Goal: Task Accomplishment & Management: Complete application form

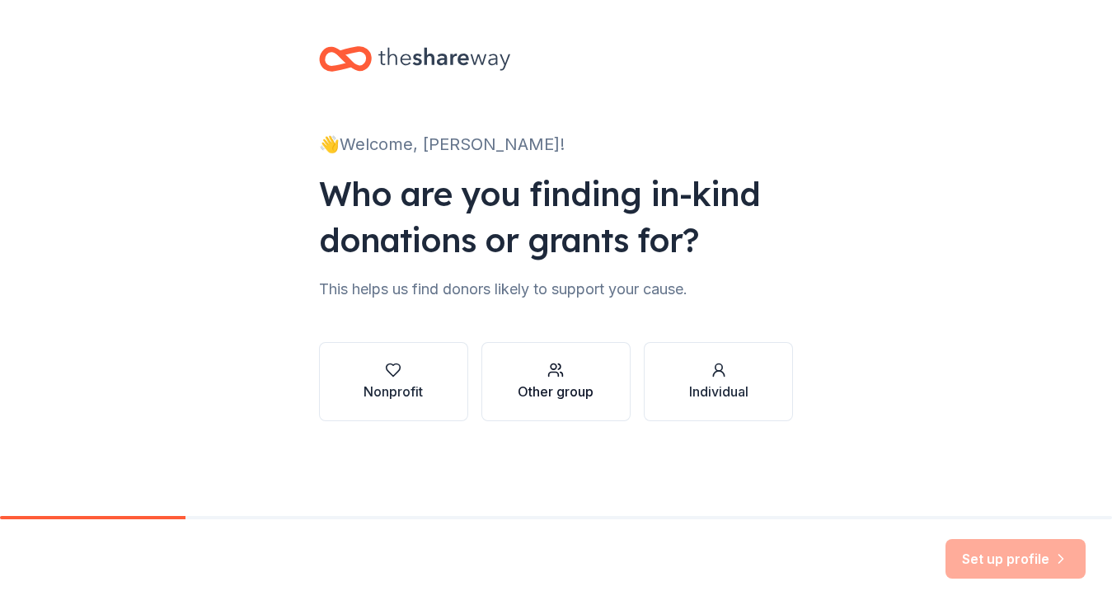
click at [564, 379] on div "Other group" at bounding box center [555, 382] width 76 height 40
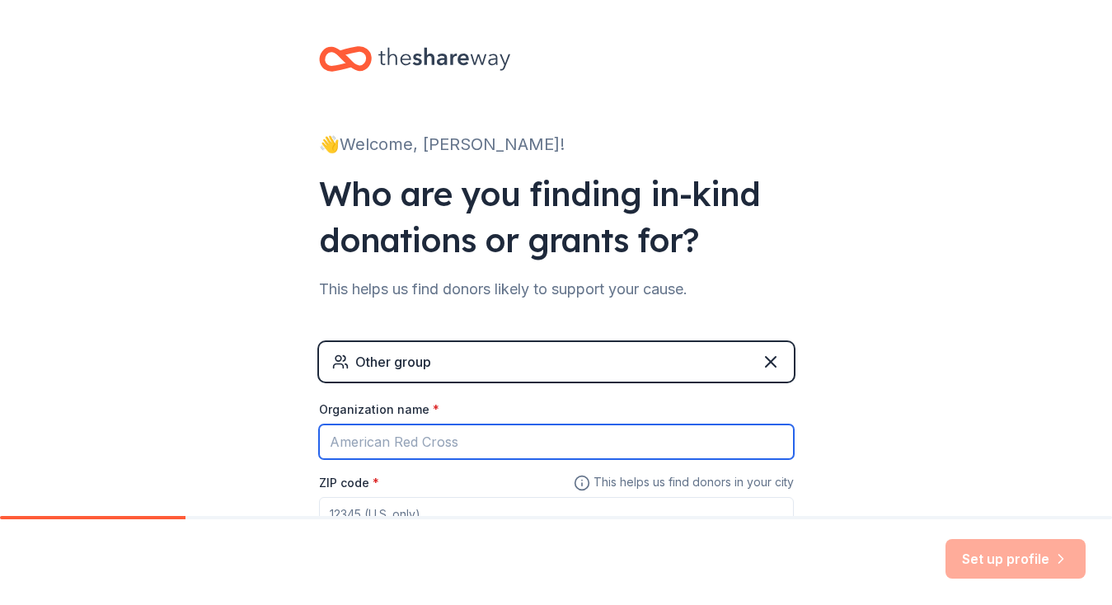
click at [358, 437] on input "Organization name *" at bounding box center [556, 441] width 475 height 35
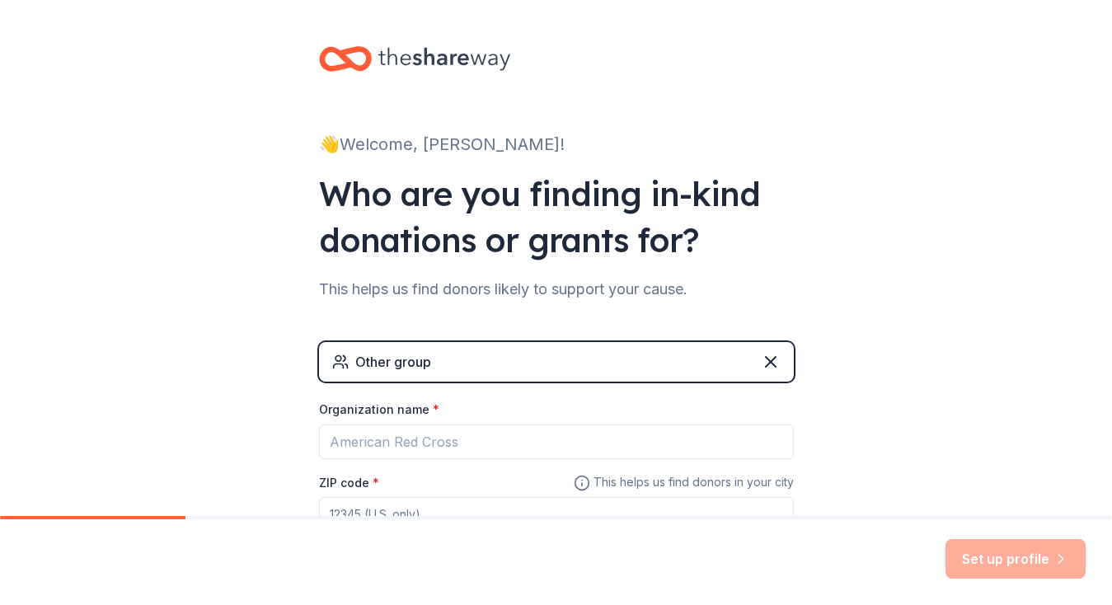
click at [553, 364] on div "Other group" at bounding box center [556, 362] width 475 height 40
click at [765, 361] on icon at bounding box center [771, 362] width 20 height 20
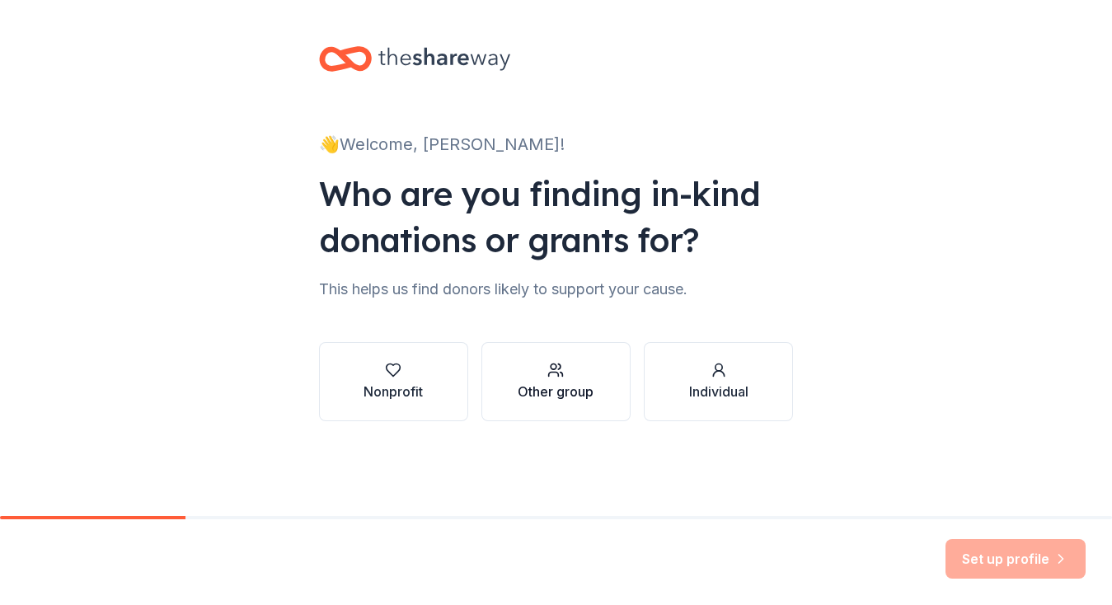
click at [559, 386] on div "Other group" at bounding box center [555, 391] width 76 height 20
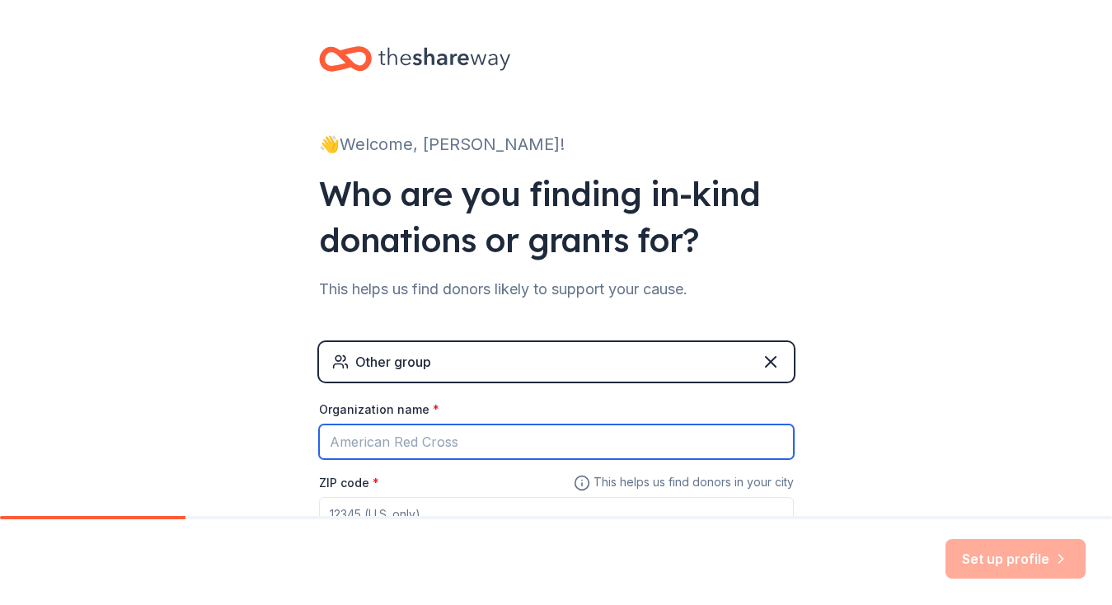
click at [341, 444] on input "Organization name *" at bounding box center [556, 441] width 475 height 35
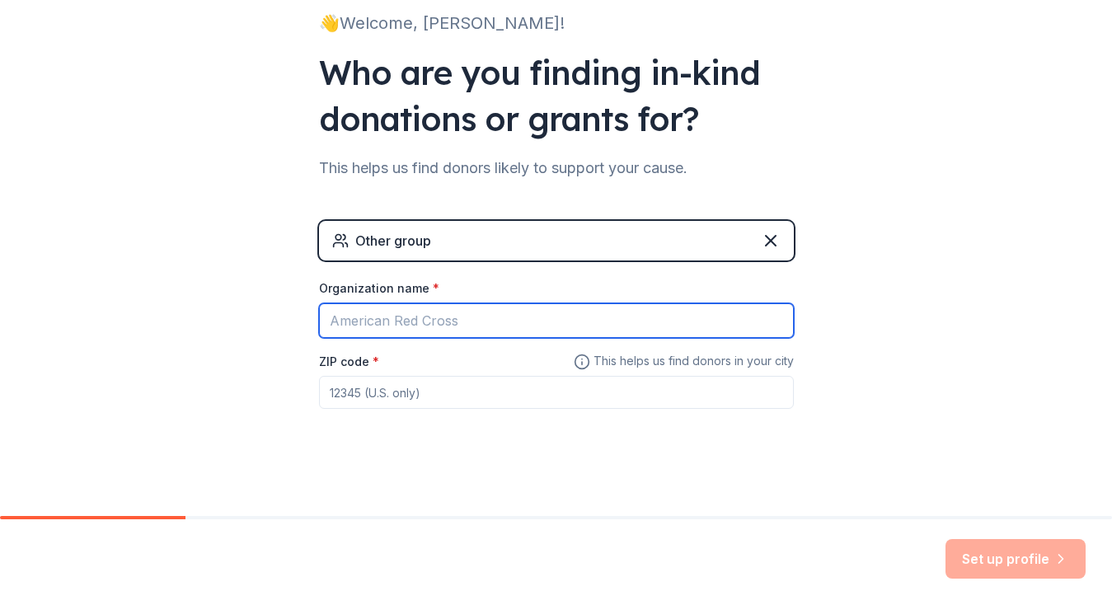
scroll to position [126, 0]
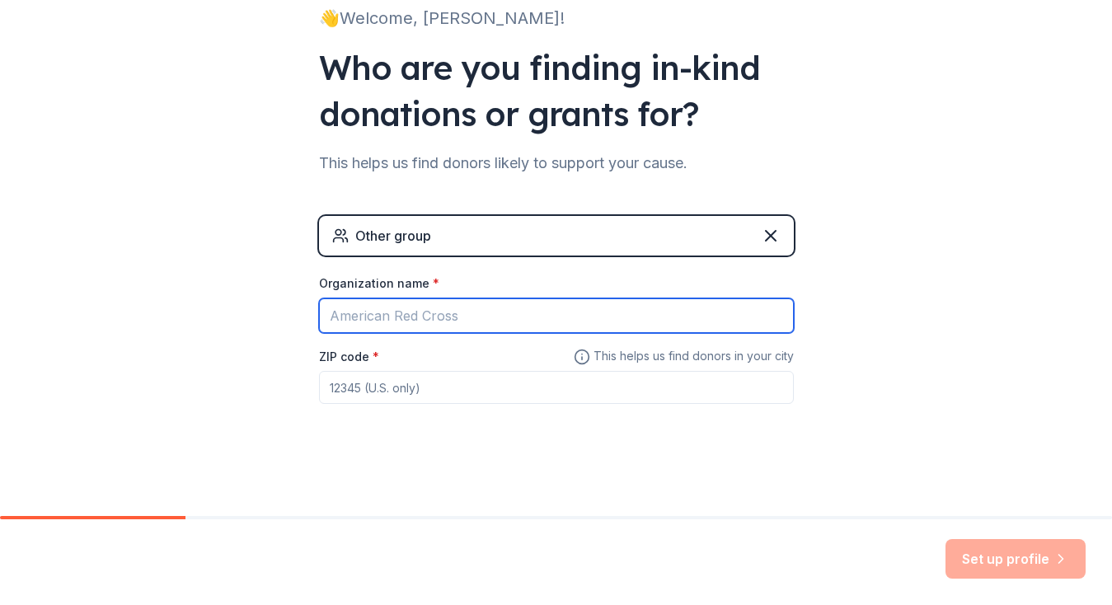
type input "D"
type input "PS 94 David D. Porter Elementary School"
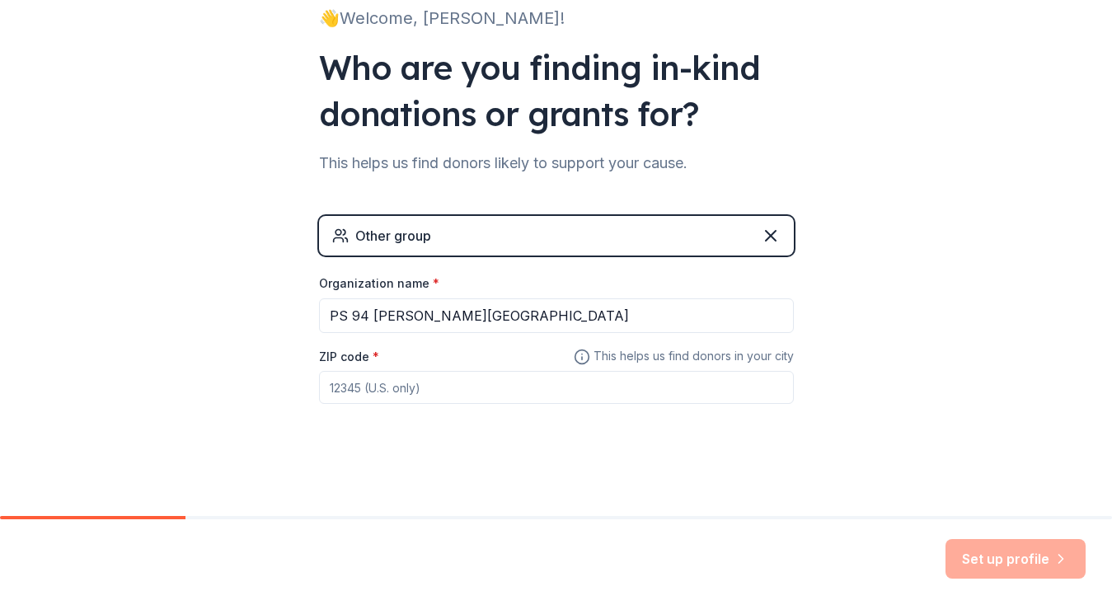
click at [367, 385] on input "ZIP code *" at bounding box center [556, 387] width 475 height 33
type input "11362"
click at [1026, 563] on button "Set up profile" at bounding box center [1015, 559] width 140 height 40
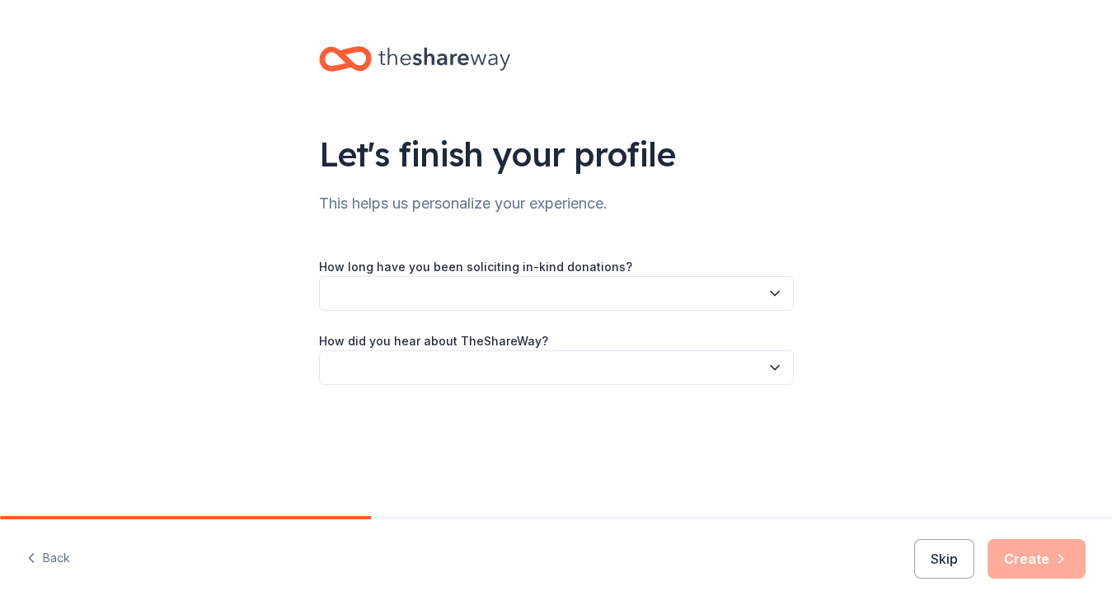
click at [477, 268] on label "How long have you been soliciting in-kind donations?" at bounding box center [475, 267] width 313 height 16
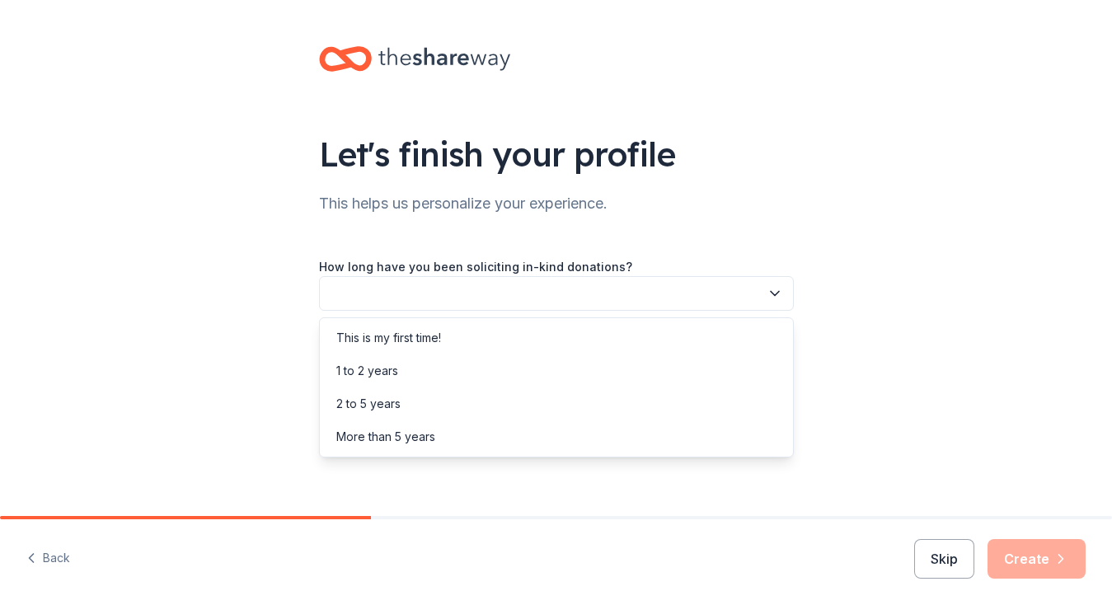
click at [779, 293] on icon "button" at bounding box center [774, 293] width 16 height 16
click at [395, 447] on div "More than 5 years" at bounding box center [556, 436] width 466 height 33
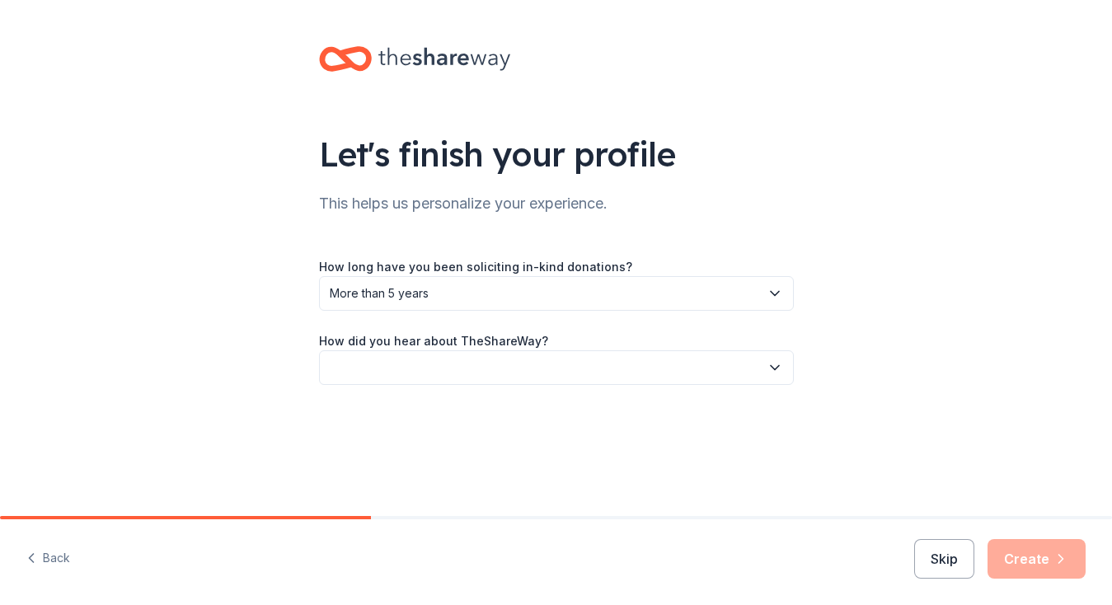
click at [428, 363] on button "button" at bounding box center [556, 367] width 475 height 35
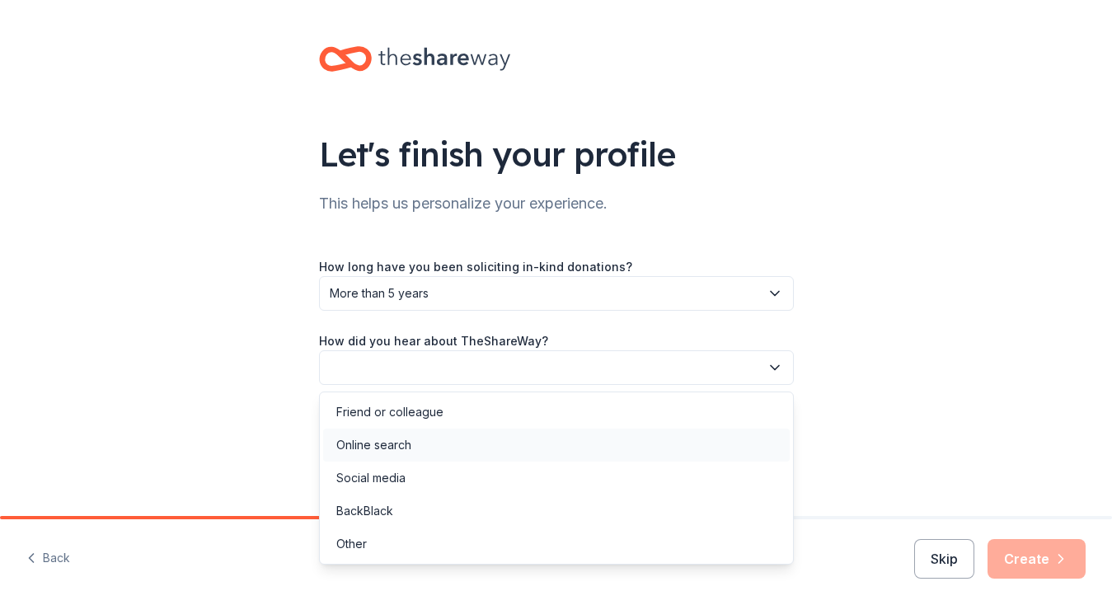
click at [388, 444] on div "Online search" at bounding box center [373, 445] width 75 height 20
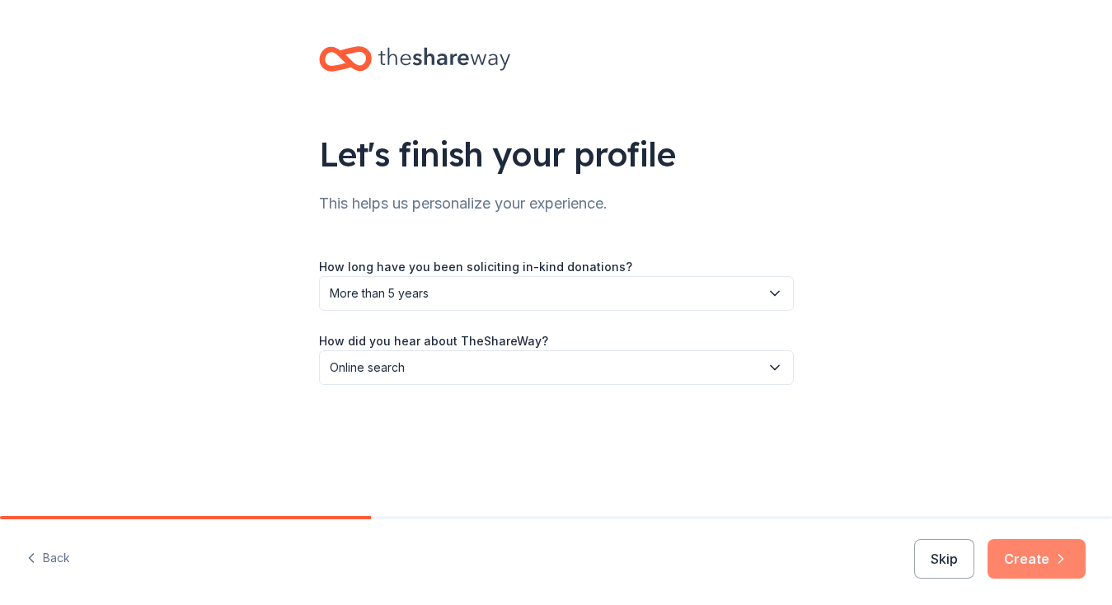
click at [1015, 544] on button "Create" at bounding box center [1036, 559] width 98 height 40
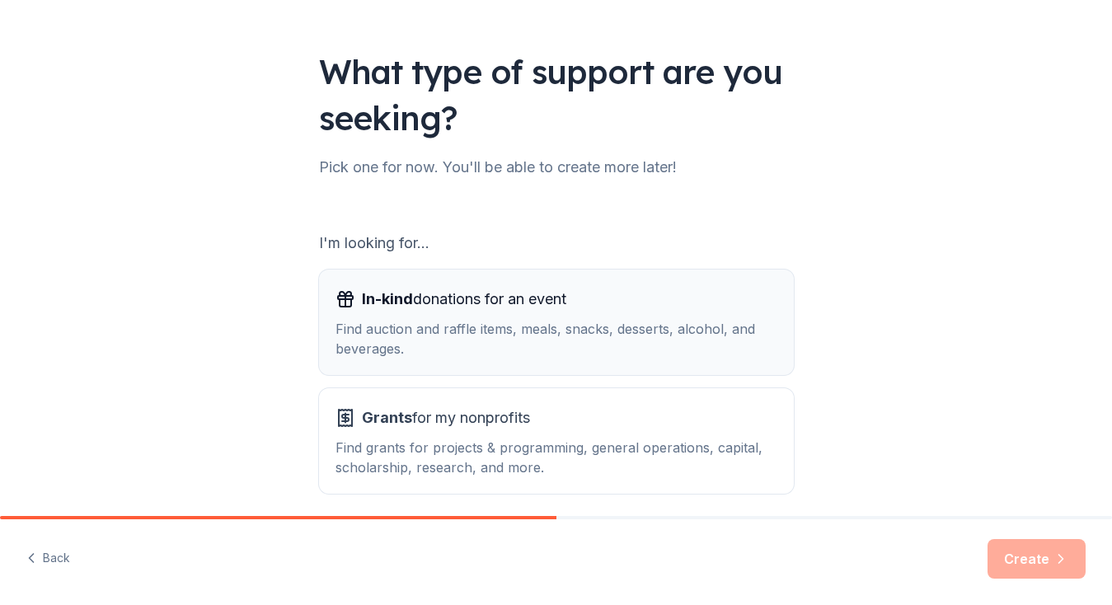
scroll to position [149, 0]
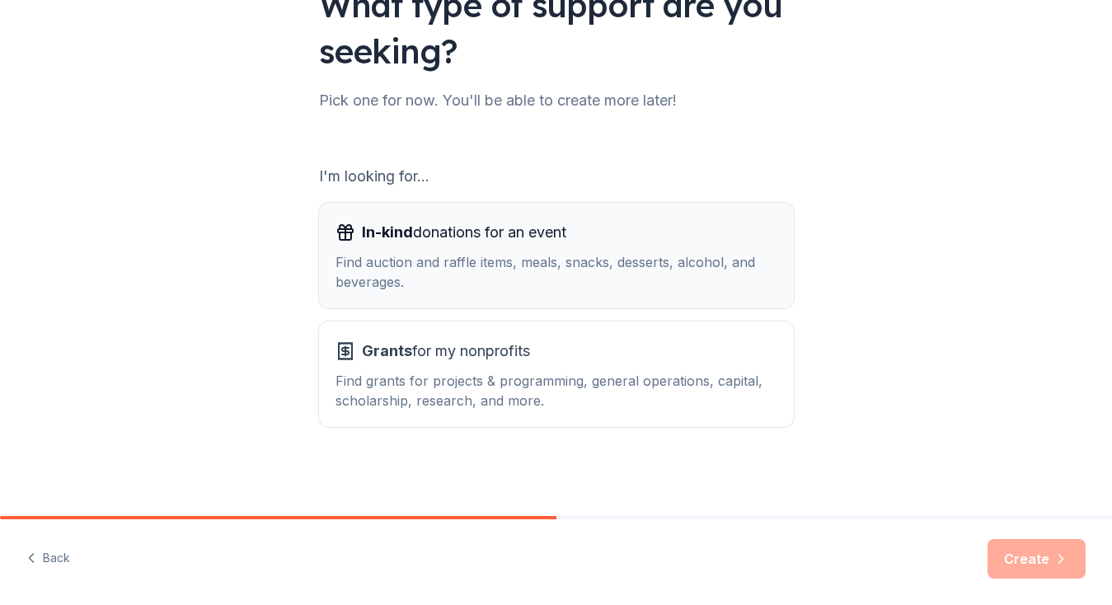
click at [509, 268] on div "Find auction and raffle items, meals, snacks, desserts, alcohol, and beverages." at bounding box center [556, 272] width 442 height 40
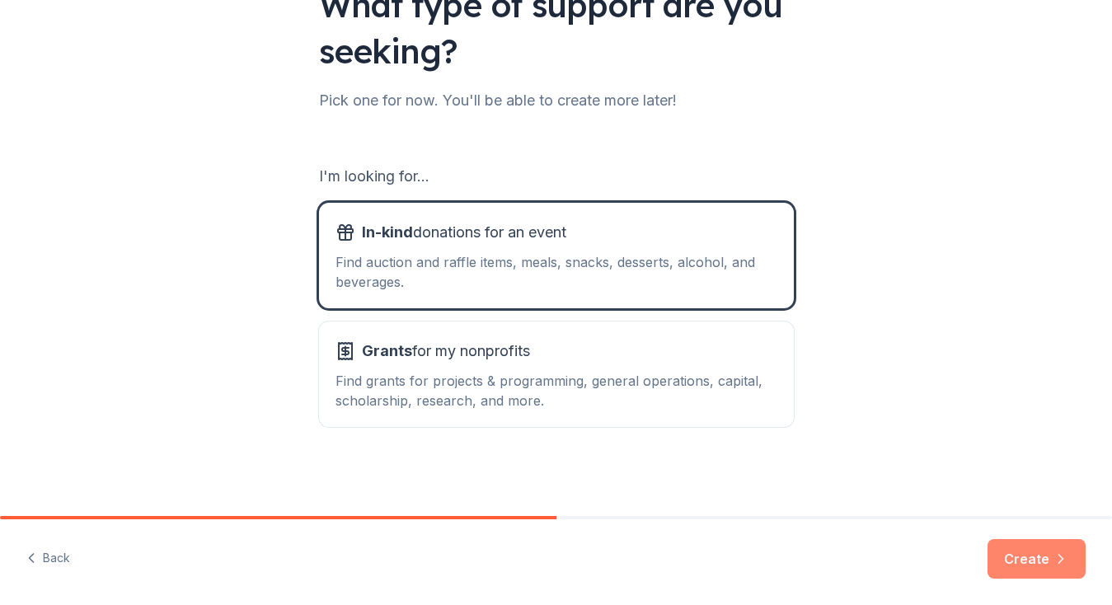
click at [1031, 561] on button "Create" at bounding box center [1036, 559] width 98 height 40
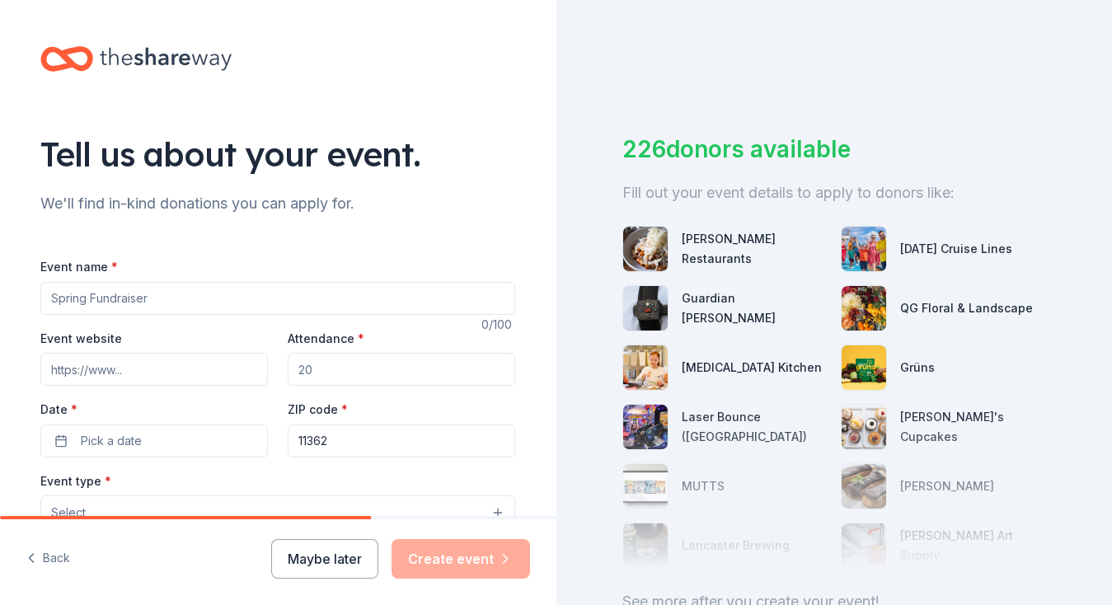
click at [115, 290] on input "Event name *" at bounding box center [277, 298] width 475 height 33
type input "[DATE]"
click at [122, 375] on input "Event website" at bounding box center [153, 369] width 227 height 33
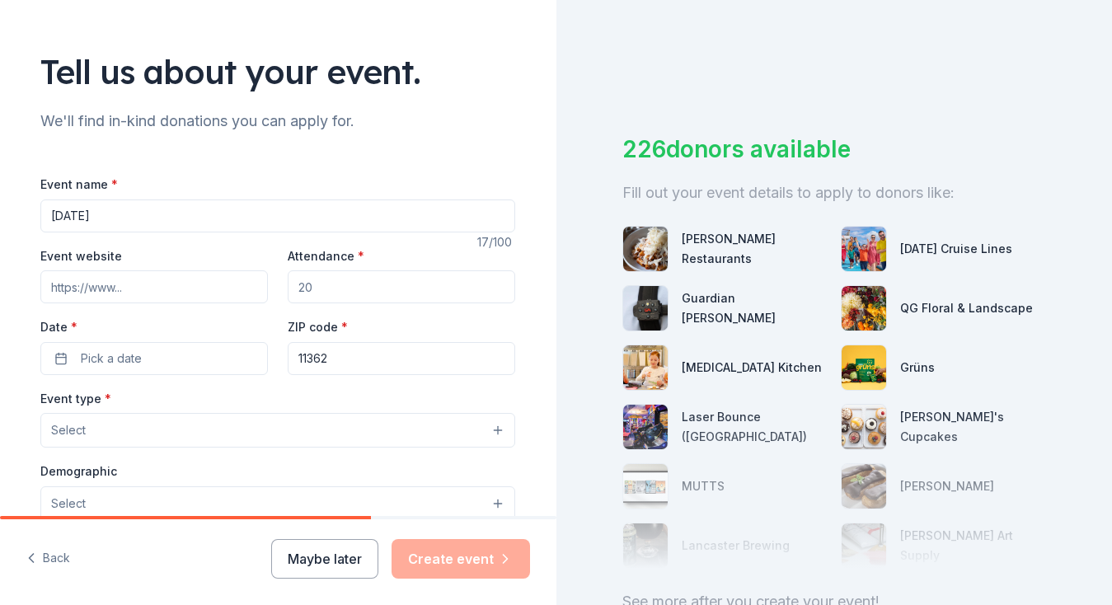
click at [311, 292] on input "Attendance *" at bounding box center [401, 286] width 227 height 33
drag, startPoint x: 337, startPoint y: 288, endPoint x: 275, endPoint y: 287, distance: 61.8
click at [276, 287] on div "Event website Attendance * Date * Pick a date ZIP code * 11362" at bounding box center [277, 310] width 475 height 129
drag, startPoint x: 307, startPoint y: 284, endPoint x: 349, endPoint y: 282, distance: 42.1
click at [349, 282] on input "Attendance *" at bounding box center [401, 286] width 227 height 33
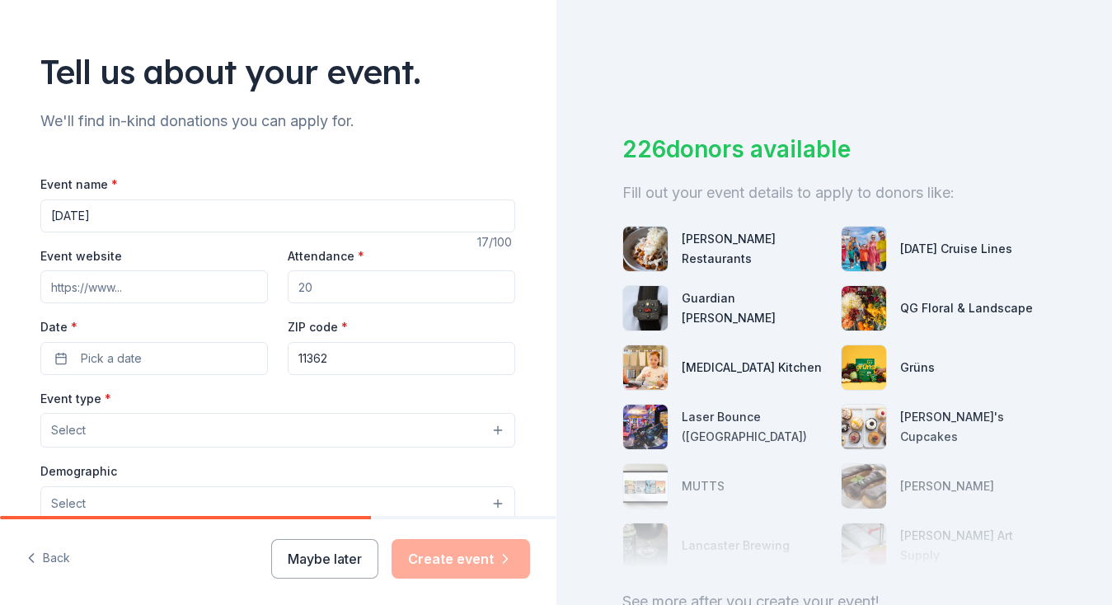
drag, startPoint x: 332, startPoint y: 288, endPoint x: 303, endPoint y: 282, distance: 29.4
click at [303, 282] on input "Attendance *" at bounding box center [401, 286] width 227 height 33
click at [306, 282] on input "Attendance *" at bounding box center [401, 286] width 227 height 33
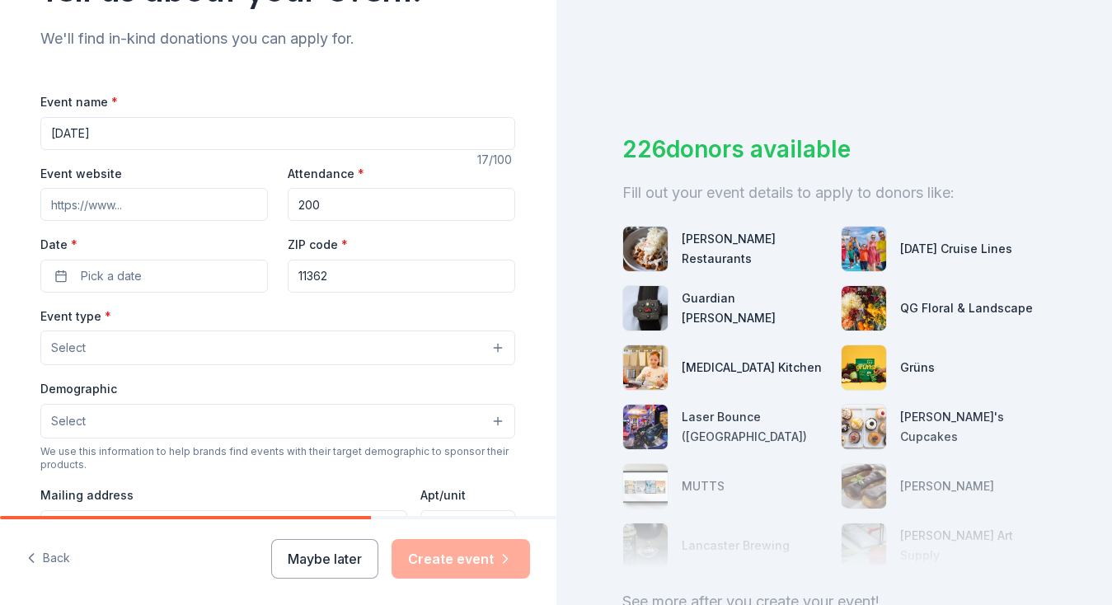
type input "200"
click at [87, 342] on div "Select" at bounding box center [277, 347] width 475 height 35
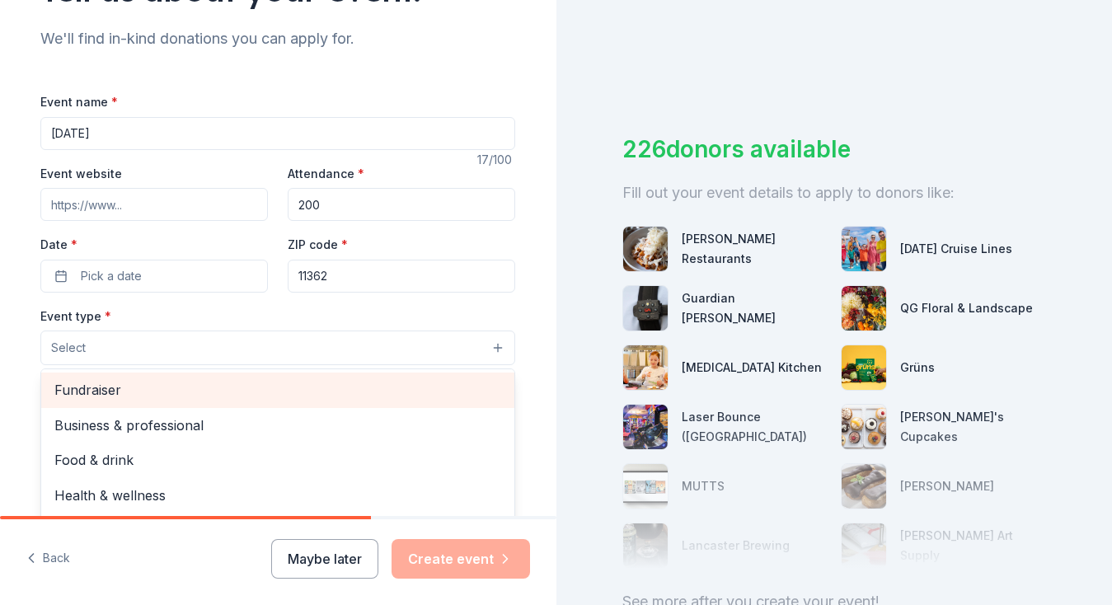
scroll to position [247, 0]
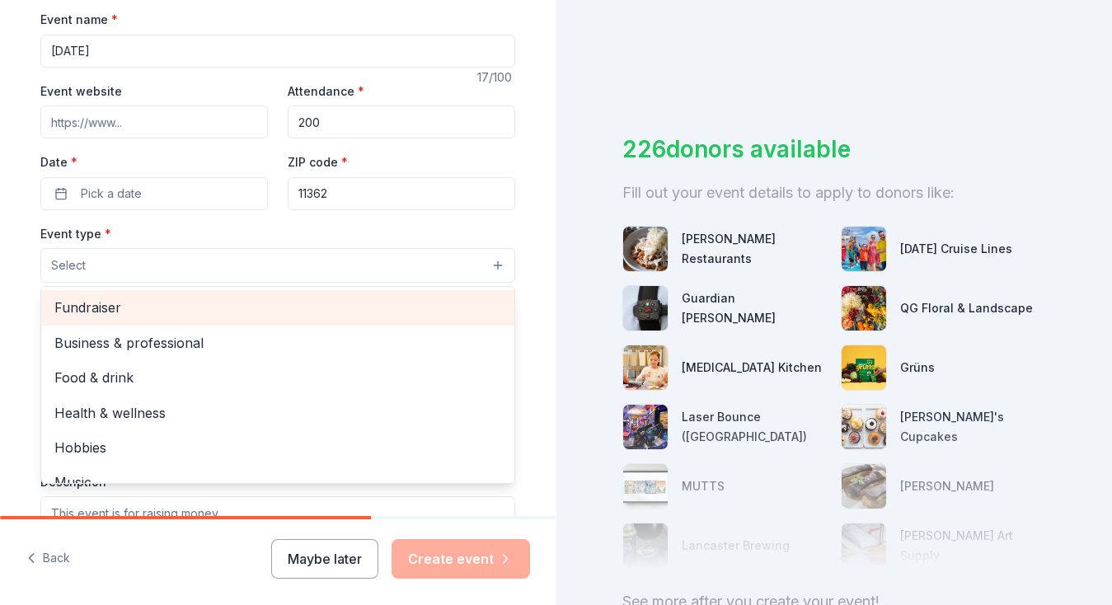
click at [104, 304] on span "Fundraiser" at bounding box center [277, 307] width 447 height 21
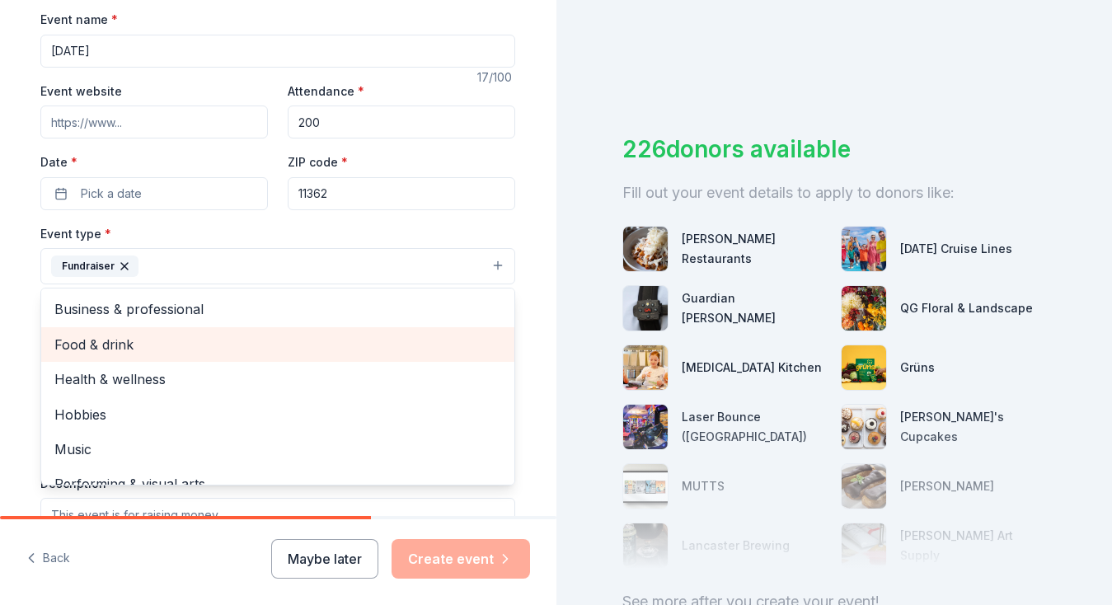
scroll to position [20, 0]
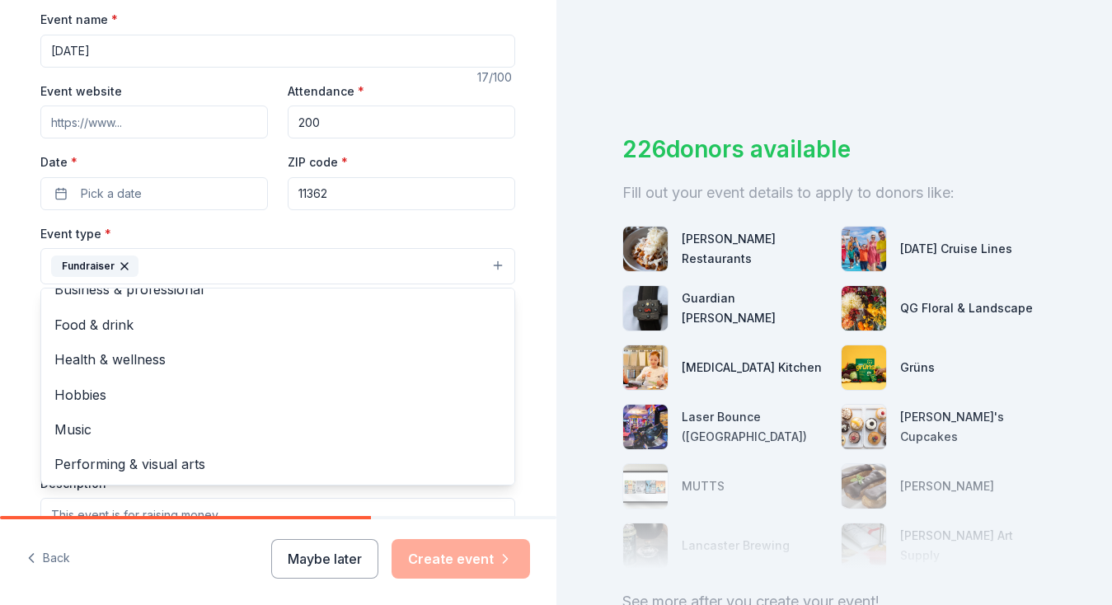
click at [109, 194] on div "Event name * Harvest Festival 17 /100 Event website Attendance * 200 Date * Pic…" at bounding box center [277, 390] width 475 height 763
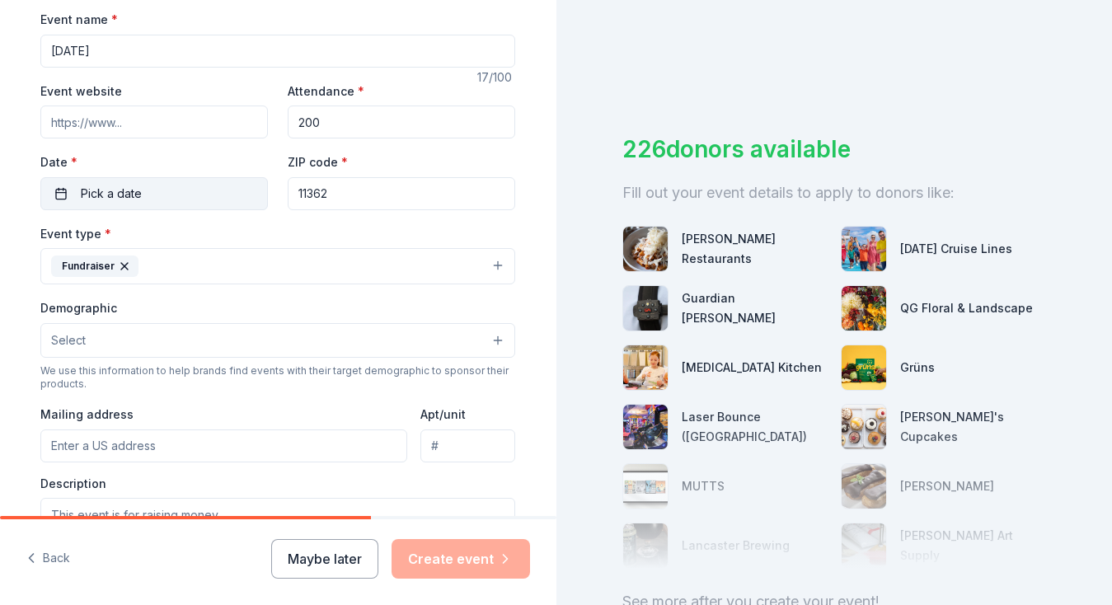
click at [109, 194] on span "Pick a date" at bounding box center [111, 194] width 61 height 20
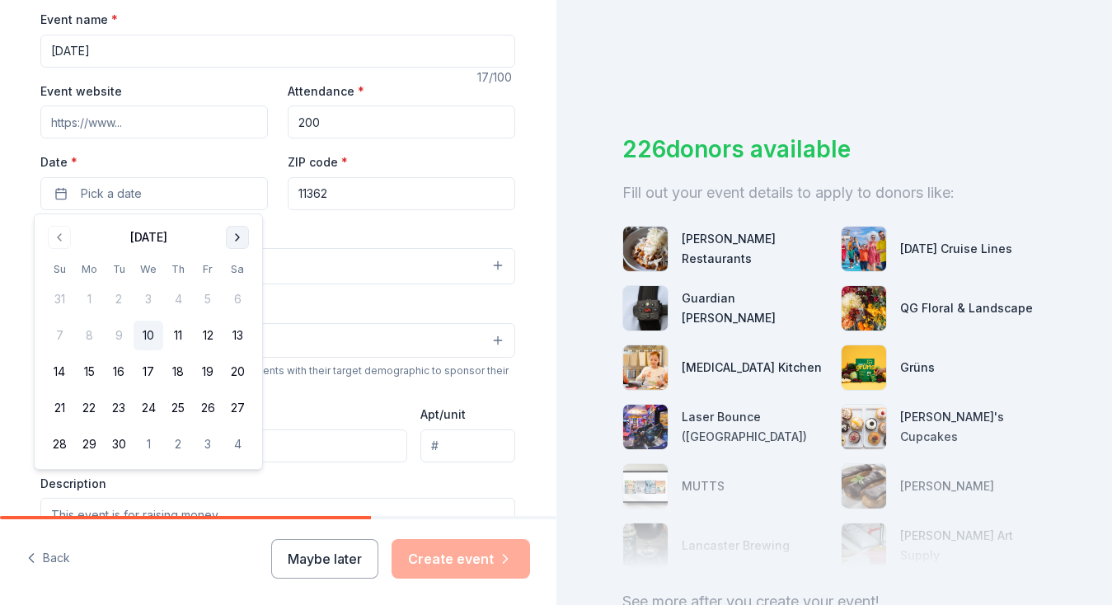
click at [235, 235] on button "Go to next month" at bounding box center [237, 237] width 23 height 23
click at [214, 368] on button "17" at bounding box center [208, 372] width 30 height 30
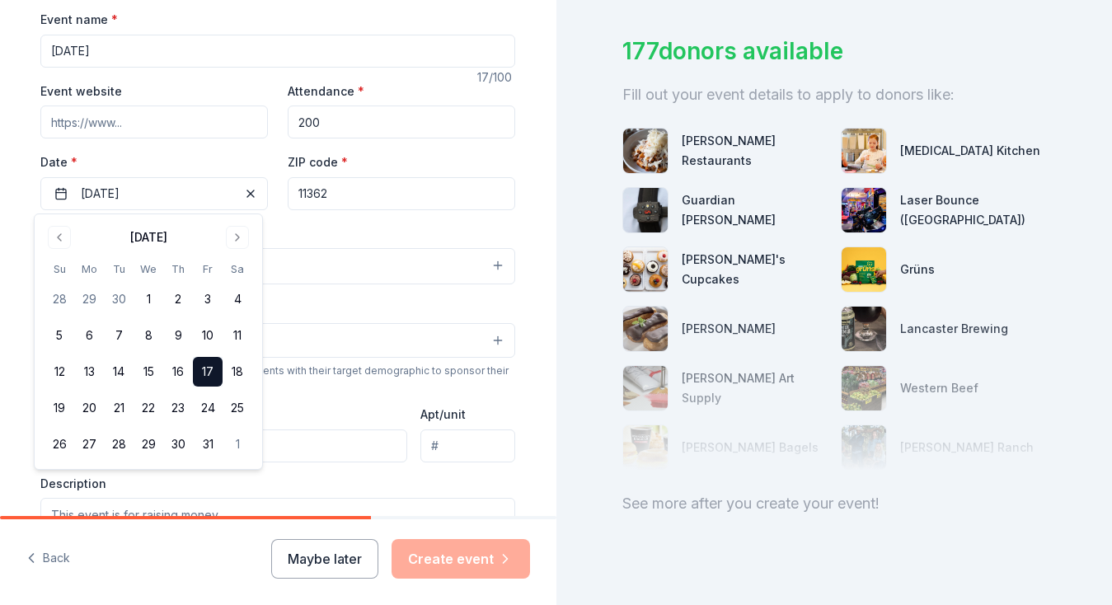
scroll to position [128, 0]
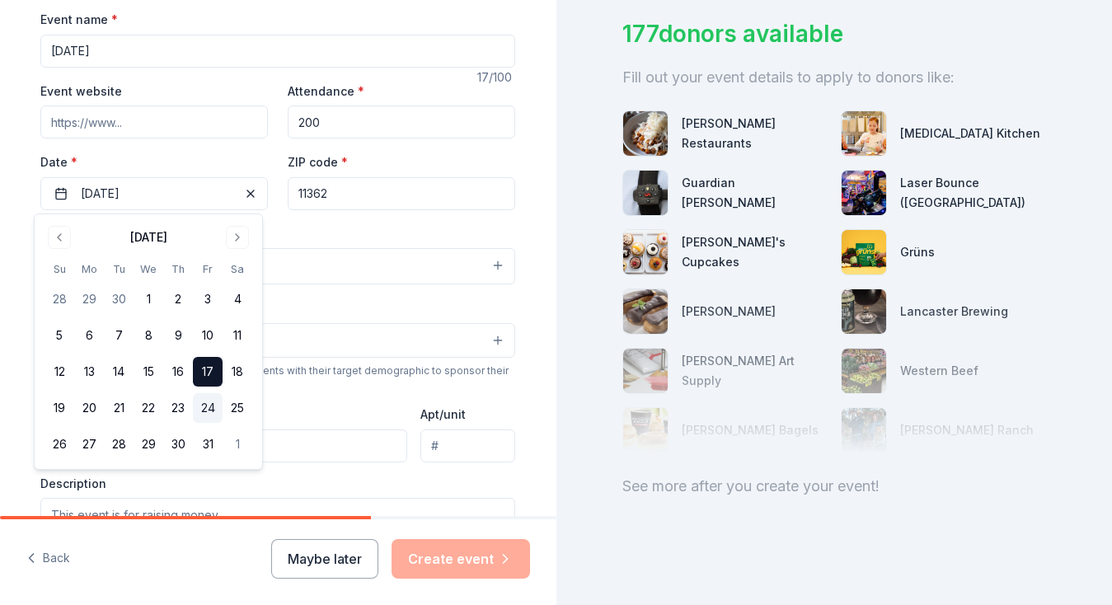
click at [203, 407] on button "24" at bounding box center [208, 408] width 30 height 30
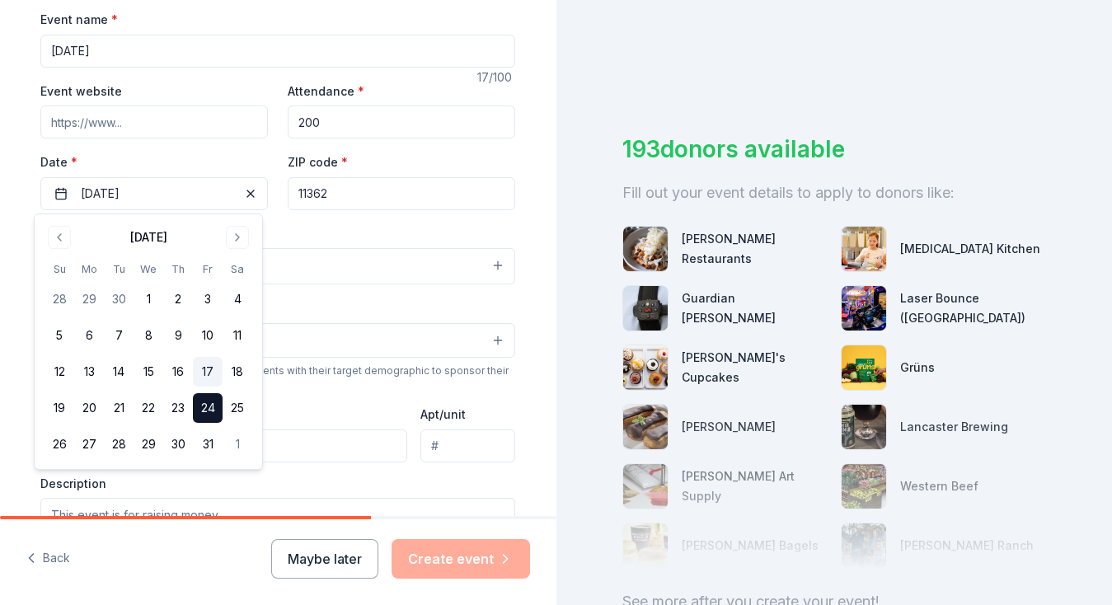
click at [204, 370] on button "17" at bounding box center [208, 372] width 30 height 30
click at [210, 403] on button "24" at bounding box center [208, 408] width 30 height 30
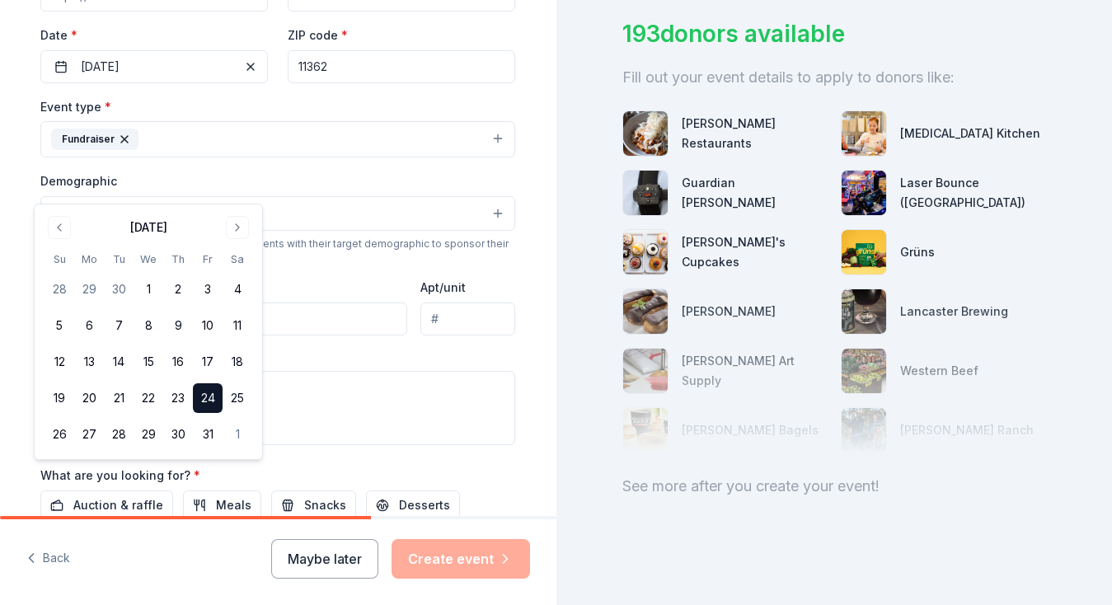
scroll to position [253, 0]
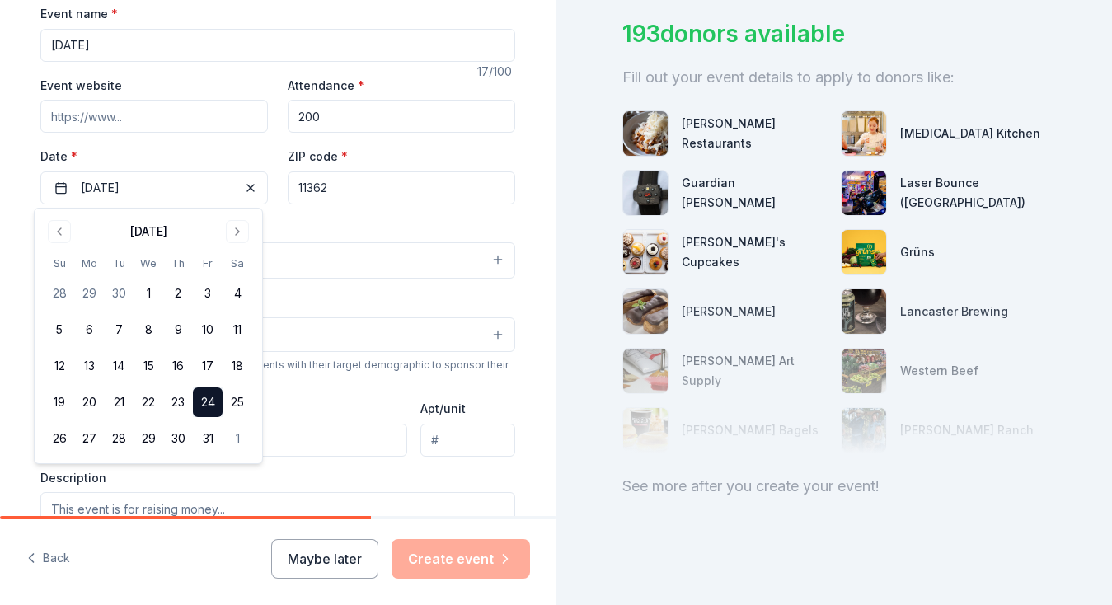
click at [205, 405] on button "24" at bounding box center [208, 402] width 30 height 30
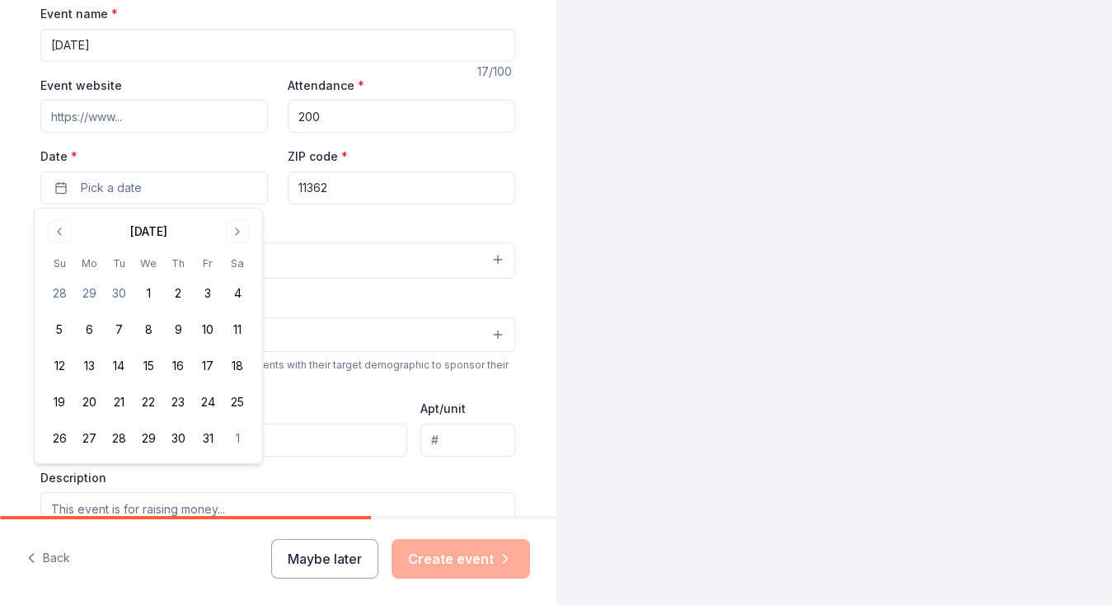
scroll to position [0, 0]
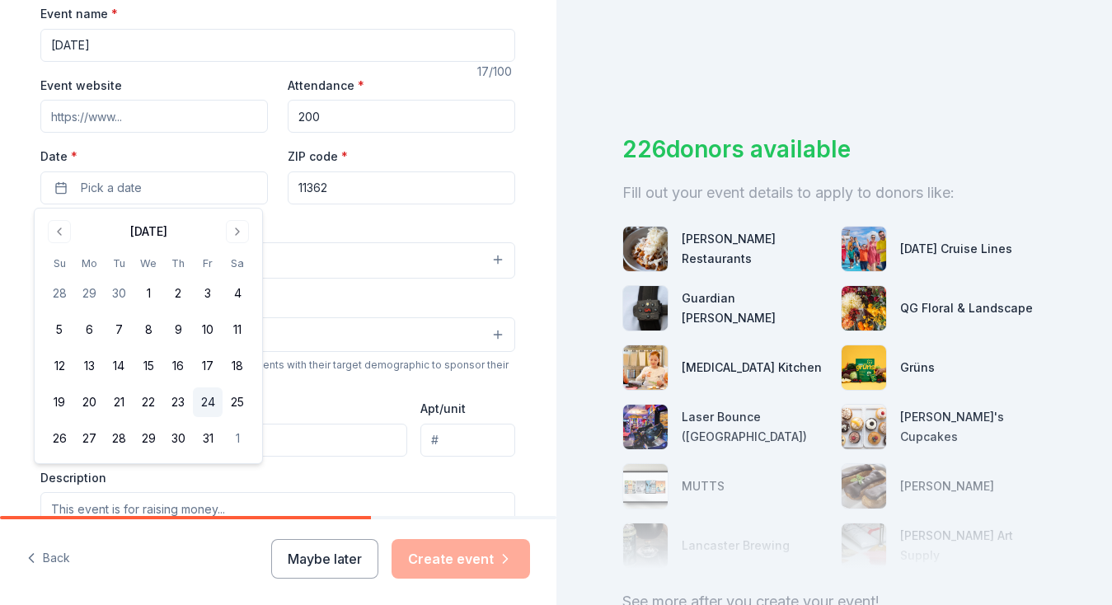
click at [211, 408] on button "24" at bounding box center [208, 402] width 30 height 30
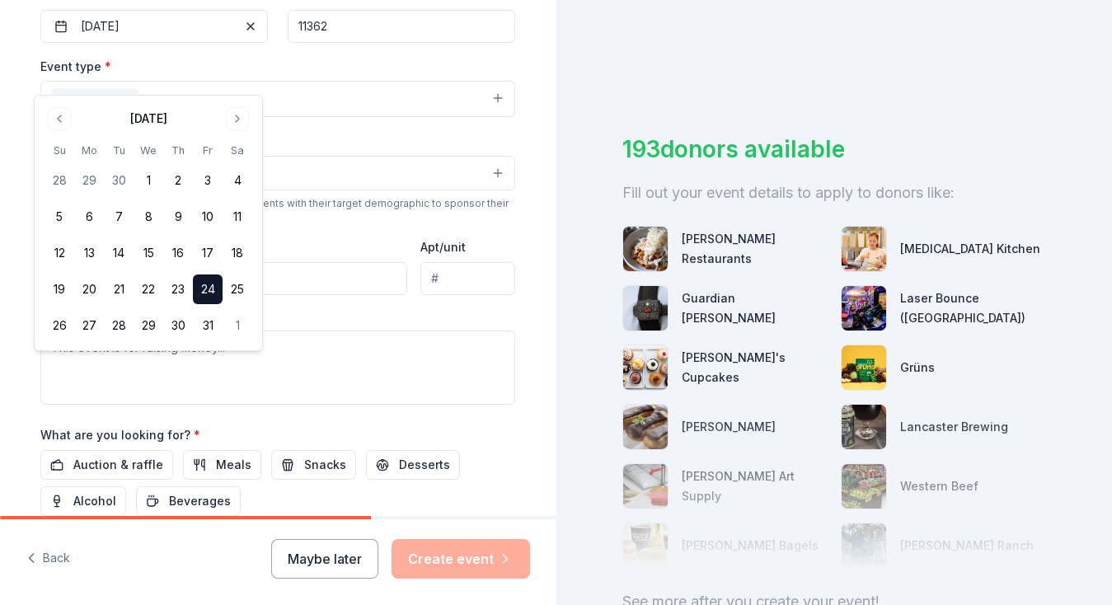
scroll to position [418, 0]
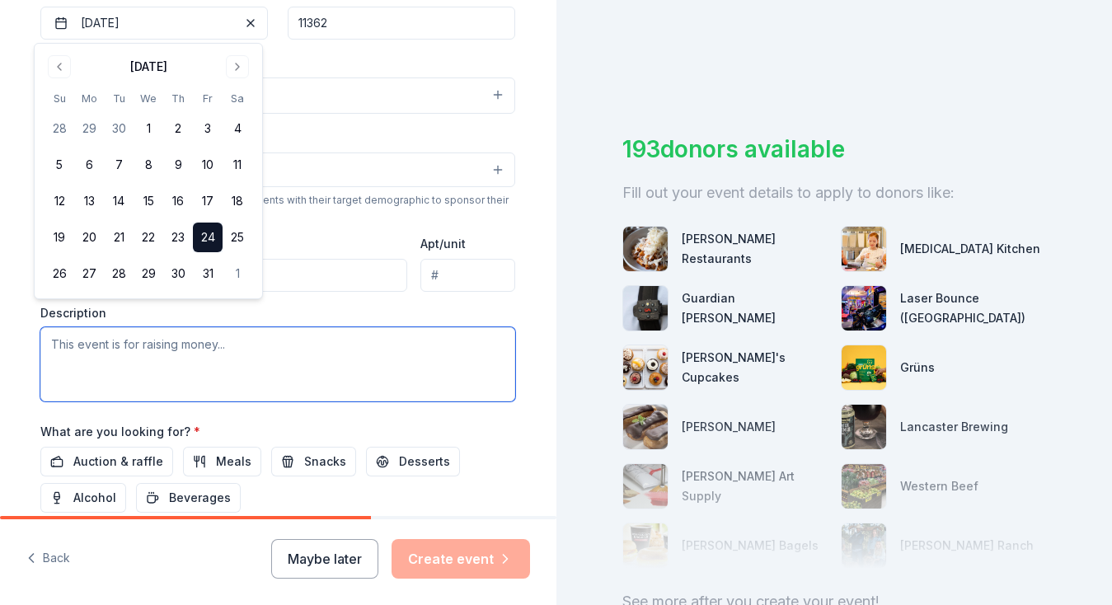
click at [205, 339] on textarea at bounding box center [277, 364] width 475 height 74
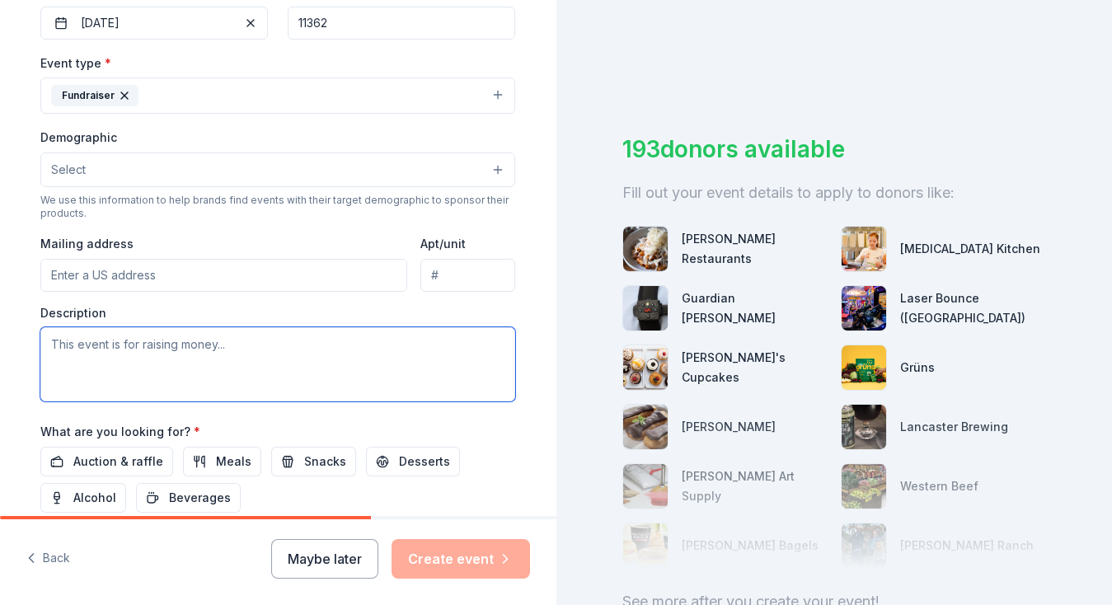
click at [96, 342] on textarea at bounding box center [277, 364] width 475 height 74
paste textarea "Our primary focus is supporting the Musical Theatre program. Additionally, we r…"
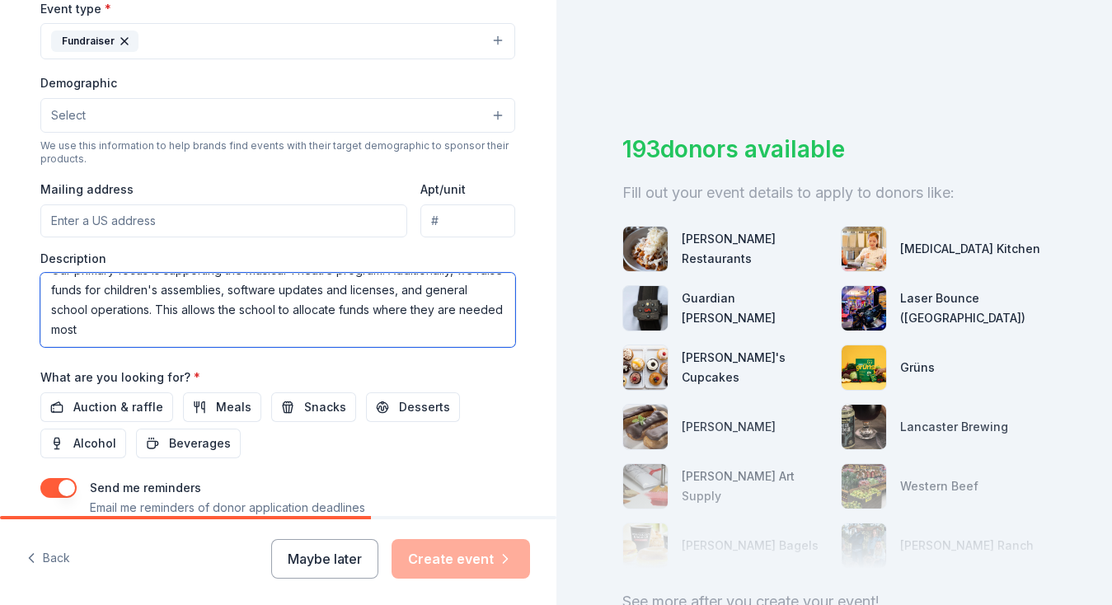
scroll to position [500, 0]
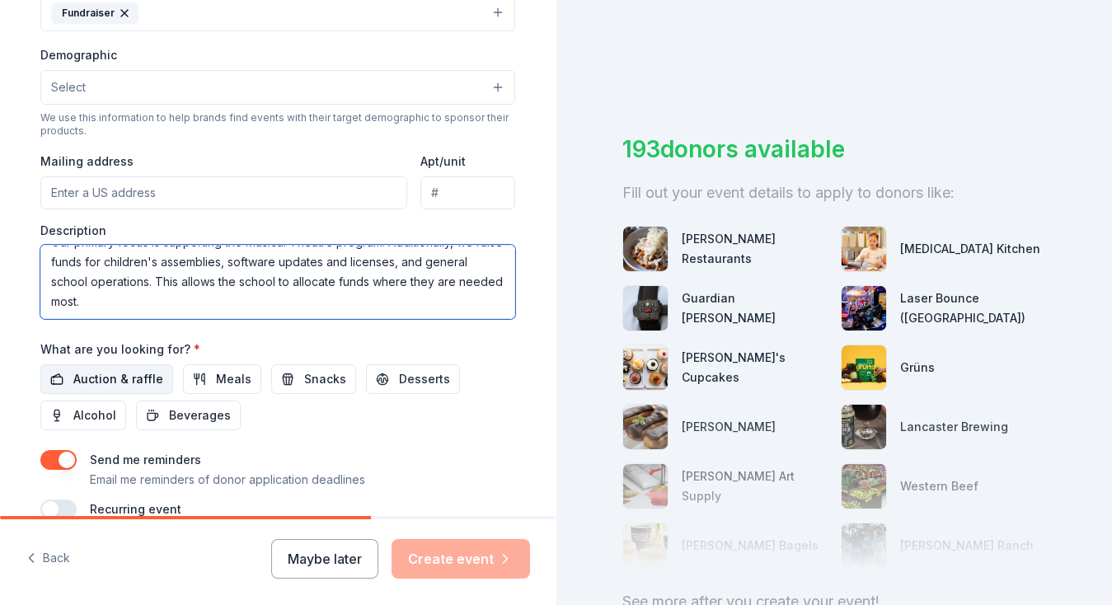
type textarea "Our primary focus is supporting the Musical Theatre program. Additionally, we r…"
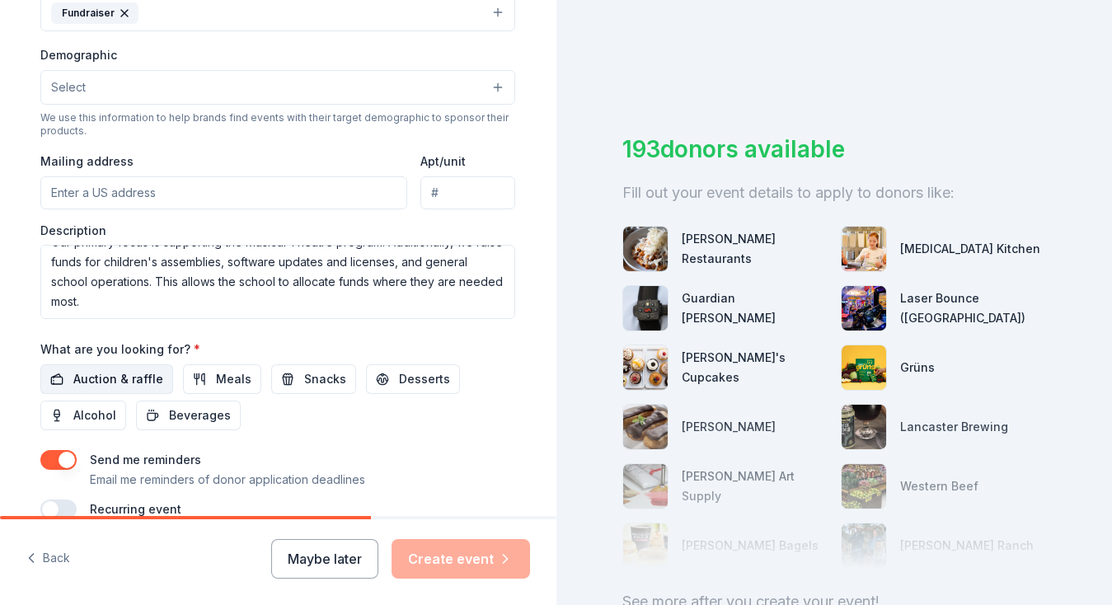
click at [110, 381] on span "Auction & raffle" at bounding box center [118, 379] width 90 height 20
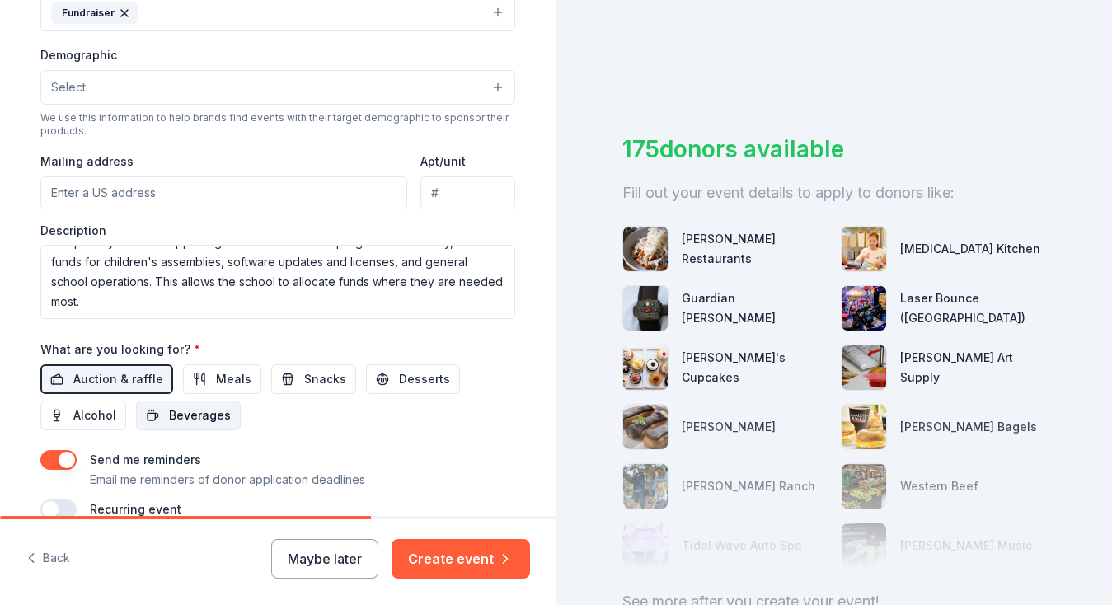
click at [210, 419] on span "Beverages" at bounding box center [200, 415] width 62 height 20
click at [226, 381] on span "Meals" at bounding box center [233, 379] width 35 height 20
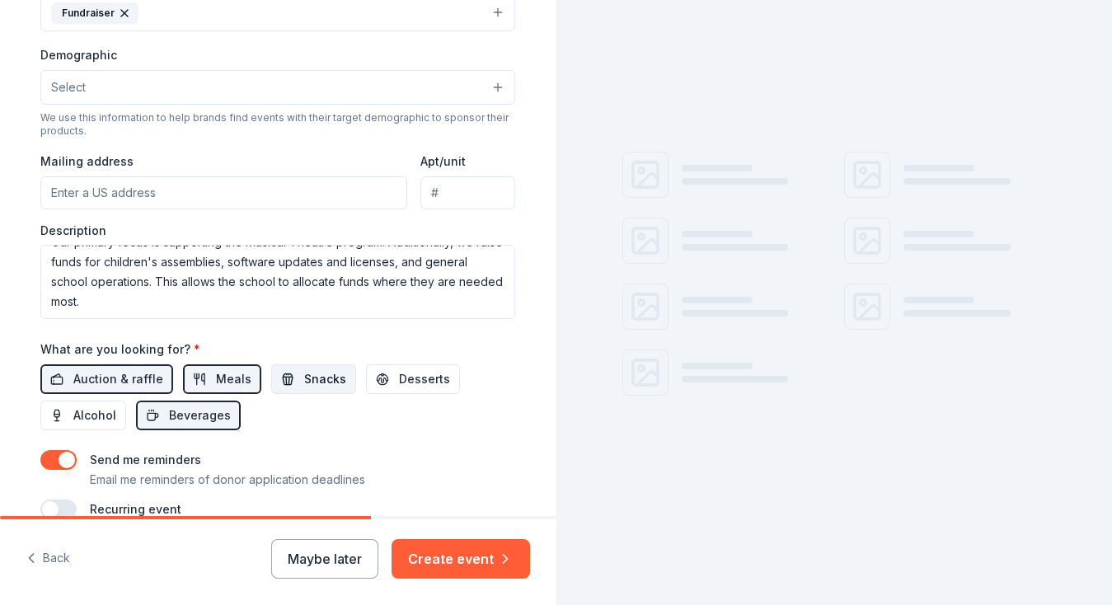
click at [304, 380] on span "Snacks" at bounding box center [325, 379] width 42 height 20
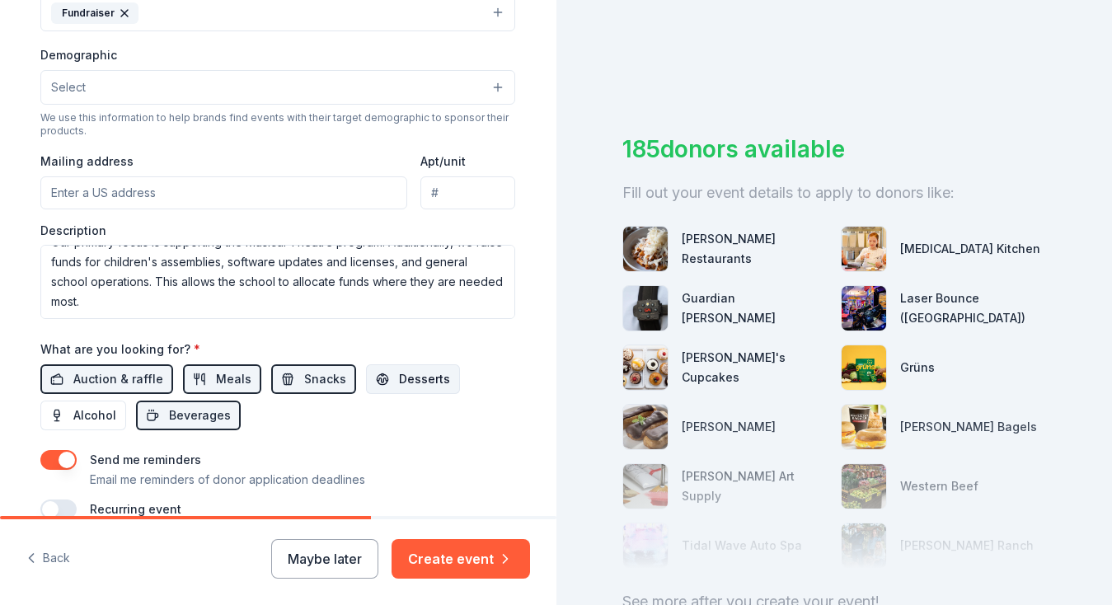
click at [399, 377] on span "Desserts" at bounding box center [424, 379] width 51 height 20
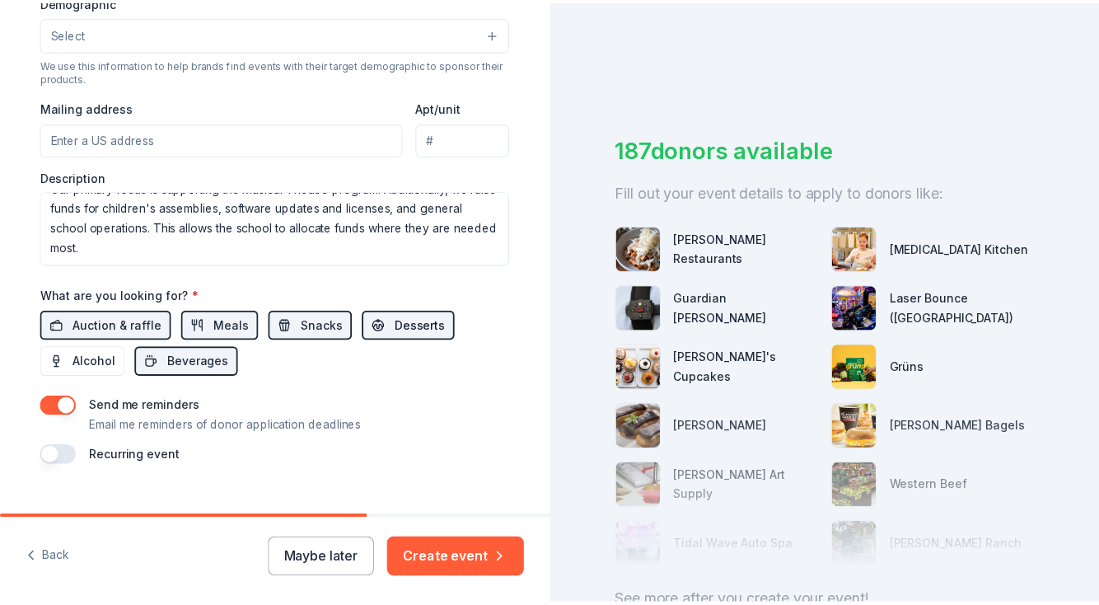
scroll to position [583, 0]
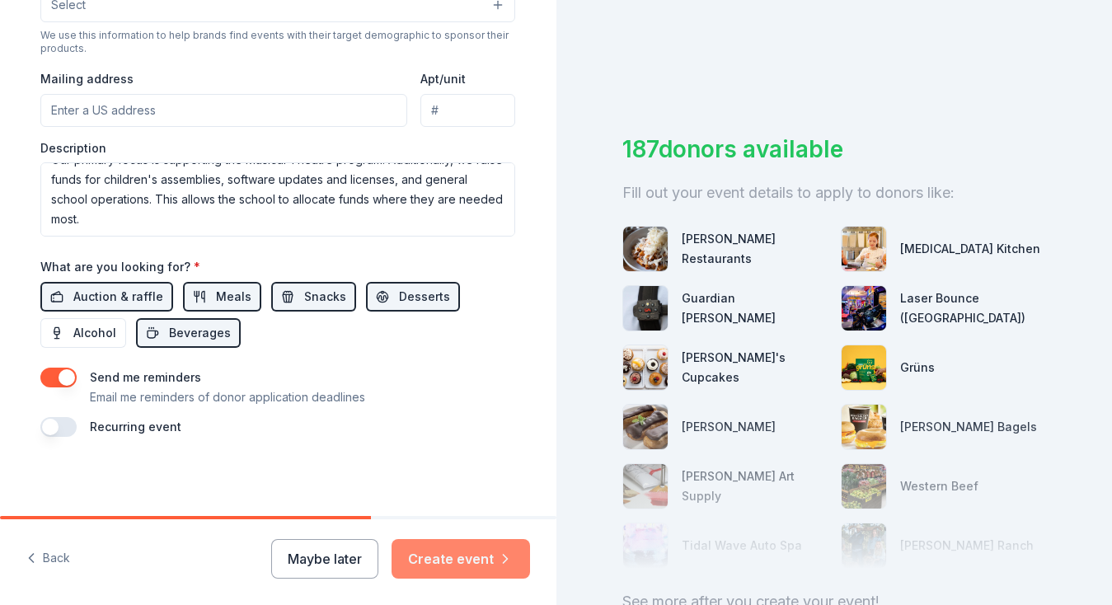
click at [482, 561] on button "Create event" at bounding box center [460, 559] width 138 height 40
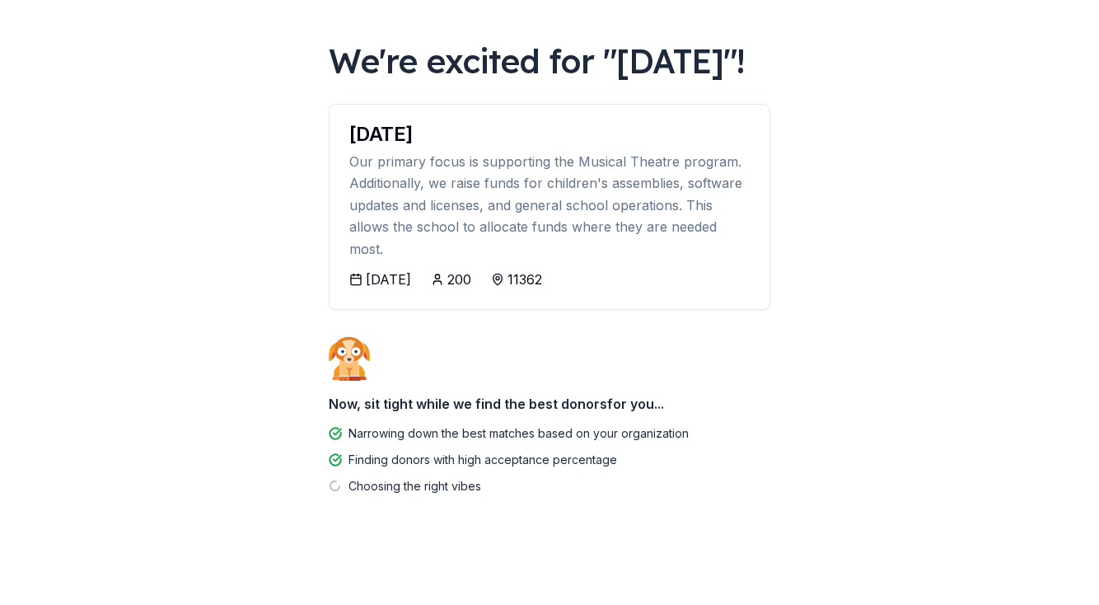
scroll to position [113, 0]
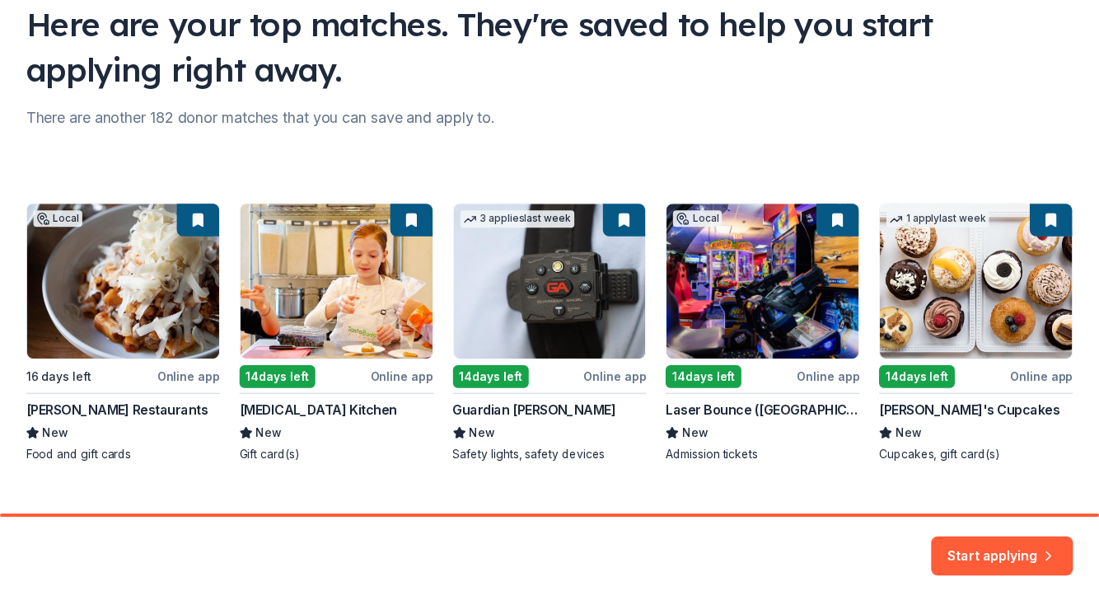
scroll to position [161, 0]
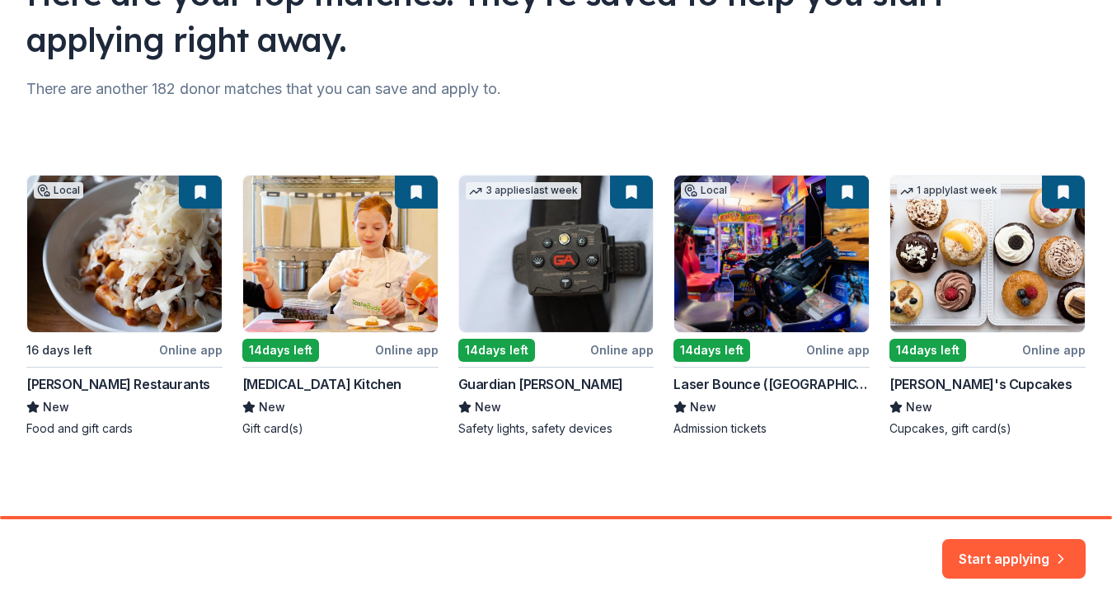
click at [924, 387] on div "Local 16 days left Online app Ethan Stowell Restaurants New Food and gift cards…" at bounding box center [555, 306] width 1059 height 262
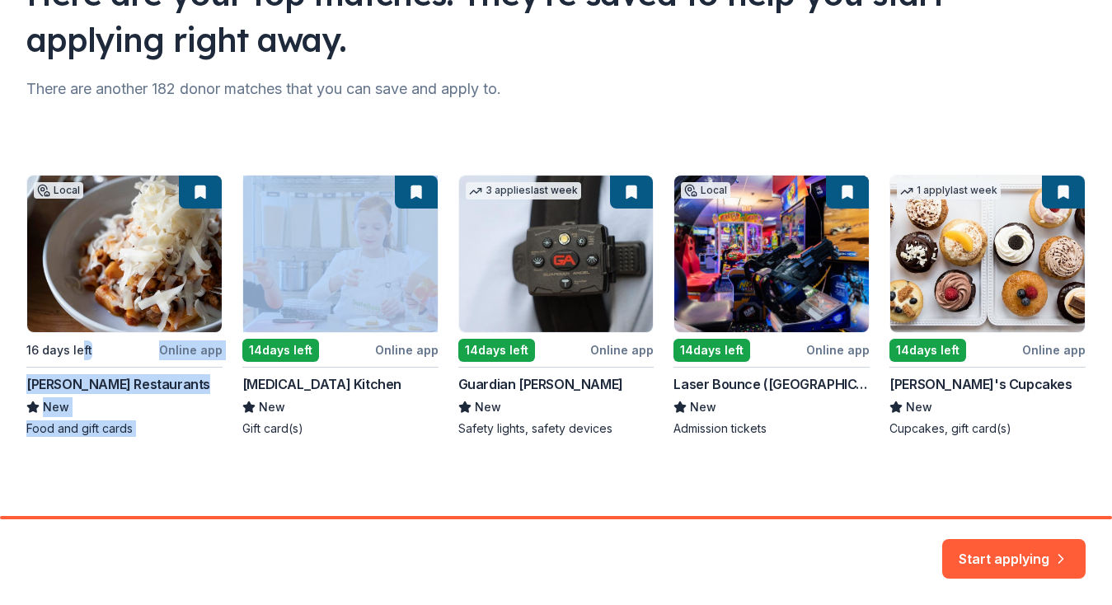
drag, startPoint x: 77, startPoint y: 349, endPoint x: 241, endPoint y: 349, distance: 164.0
click at [241, 349] on div "Local 16 days left Online app Ethan Stowell Restaurants New Food and gift cards…" at bounding box center [555, 306] width 1059 height 262
click at [180, 395] on div "Local 16 days left Online app Ethan Stowell Restaurants New Food and gift cards…" at bounding box center [555, 306] width 1059 height 262
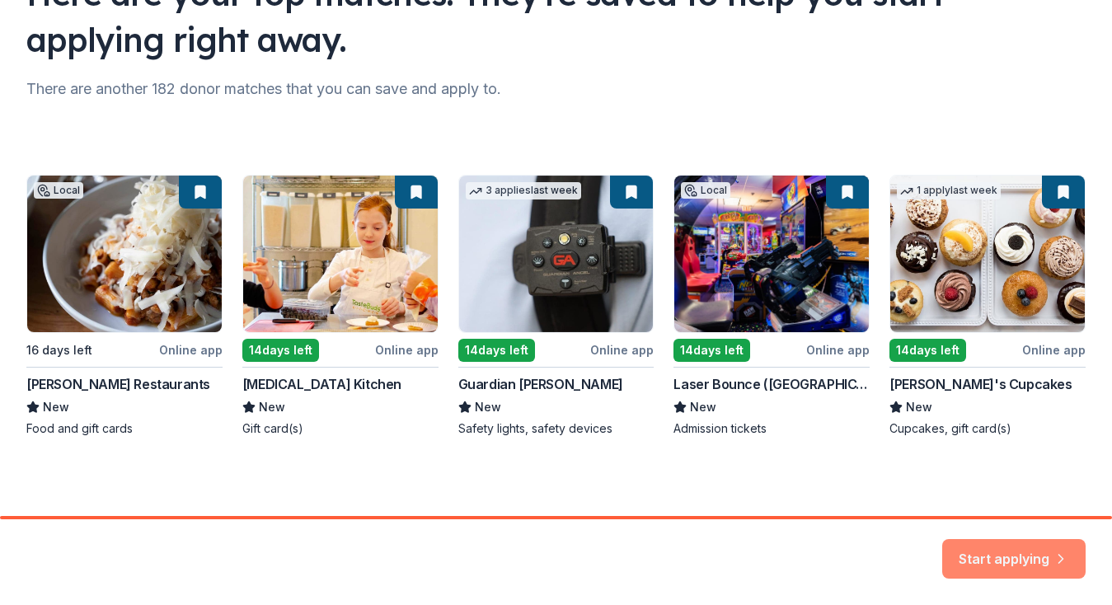
click at [1032, 545] on button "Start applying" at bounding box center [1013, 549] width 143 height 40
click at [204, 193] on div "Local 16 days left Online app Ethan Stowell Restaurants New Food and gift cards…" at bounding box center [555, 306] width 1059 height 262
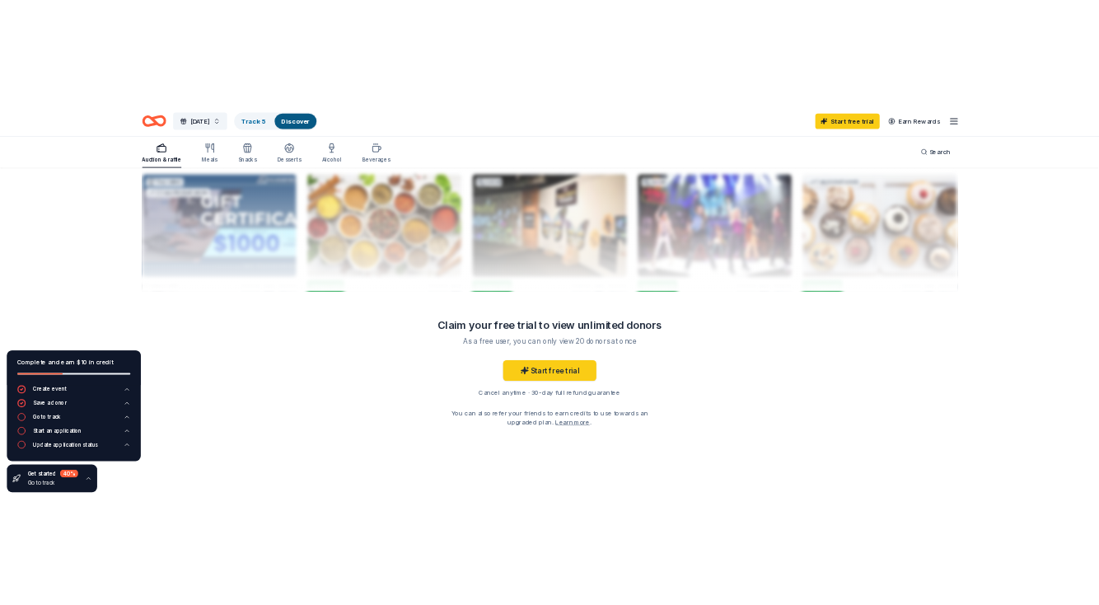
scroll to position [1615, 0]
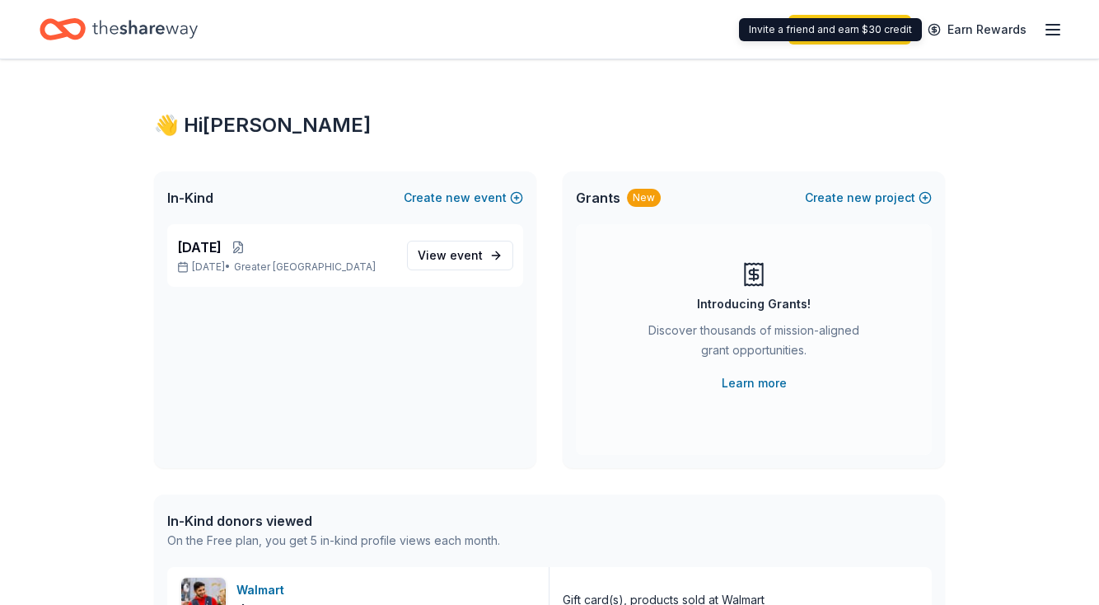
click at [1051, 33] on icon "button" at bounding box center [1053, 30] width 20 height 20
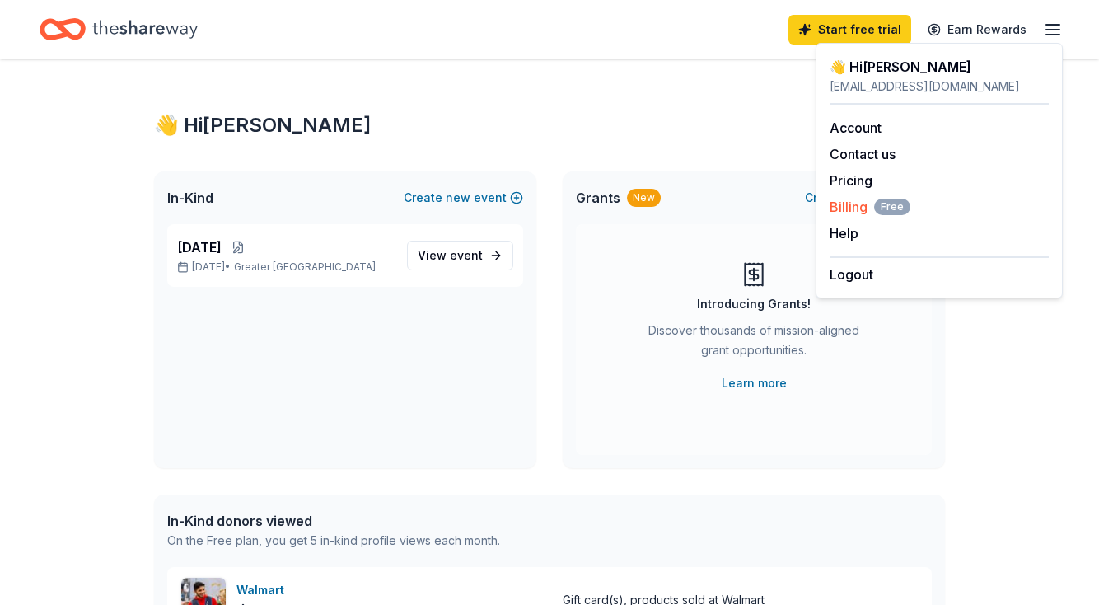
click at [846, 208] on span "Billing Free" at bounding box center [870, 207] width 81 height 20
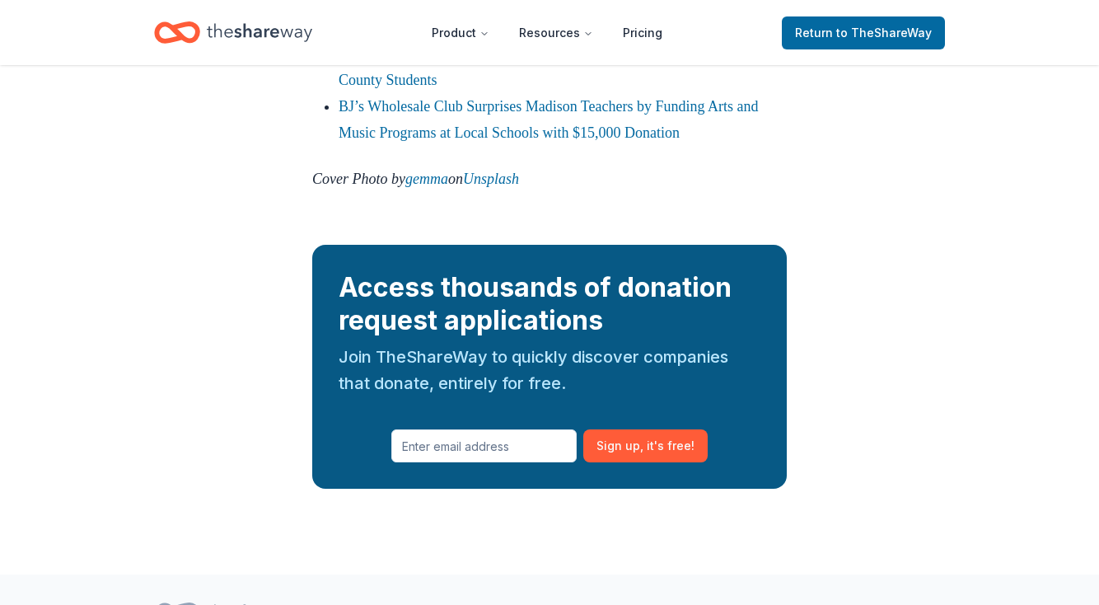
scroll to position [2307, 0]
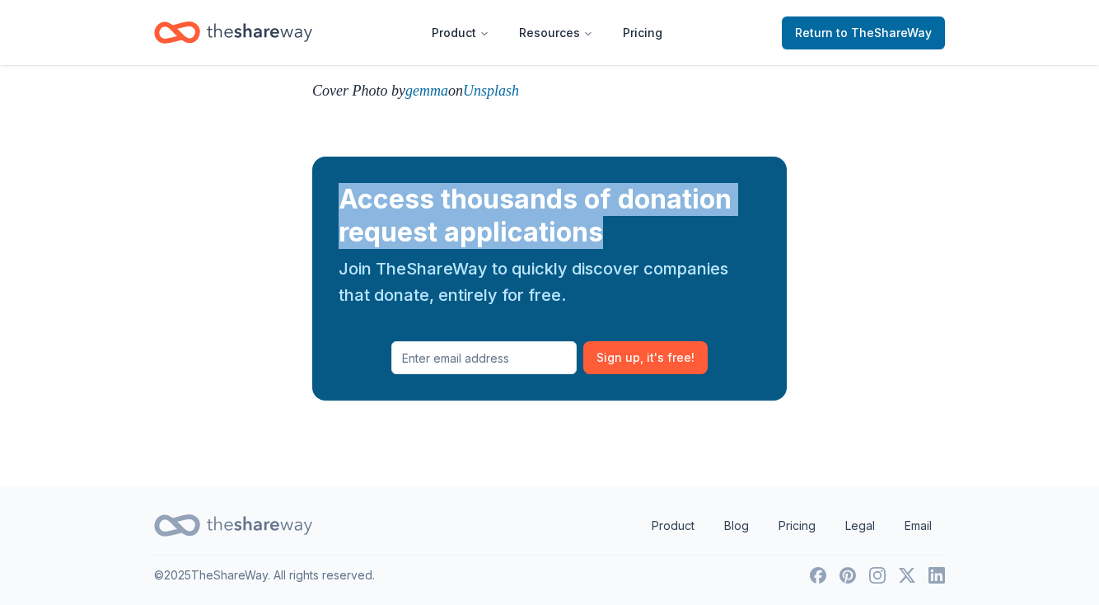
drag, startPoint x: 624, startPoint y: 320, endPoint x: 339, endPoint y: 283, distance: 286.6
click at [339, 249] on div "Access thousands of donation request applications" at bounding box center [550, 216] width 422 height 66
copy div "Access thousands of donation request applications"
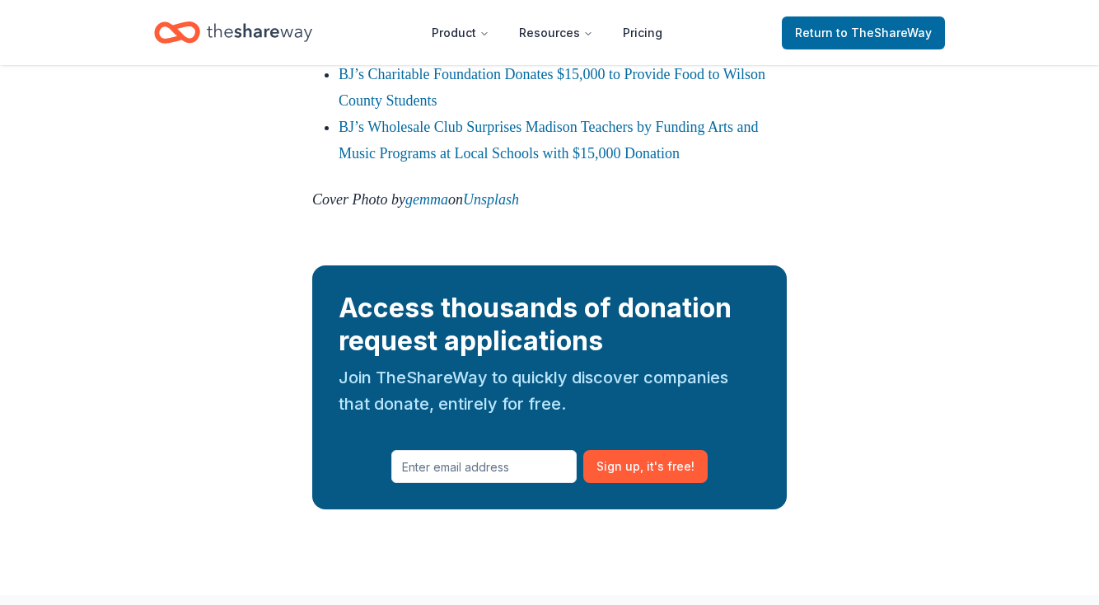
scroll to position [2060, 0]
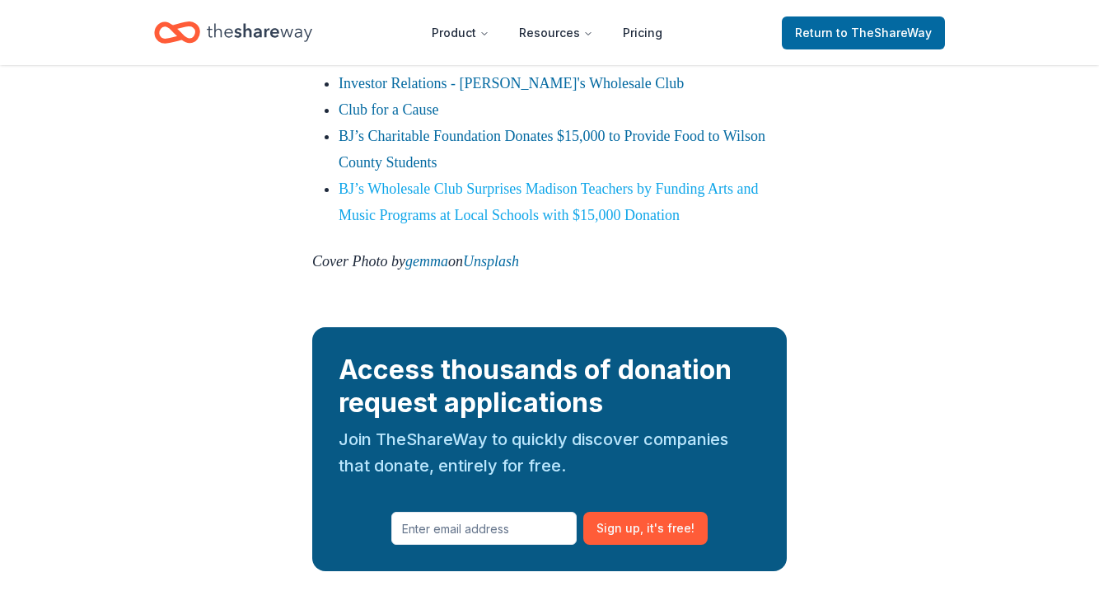
click at [482, 223] on link "BJ’s Wholesale Club Surprises Madison Teachers by Funding Arts and Music Progra…" at bounding box center [549, 201] width 420 height 43
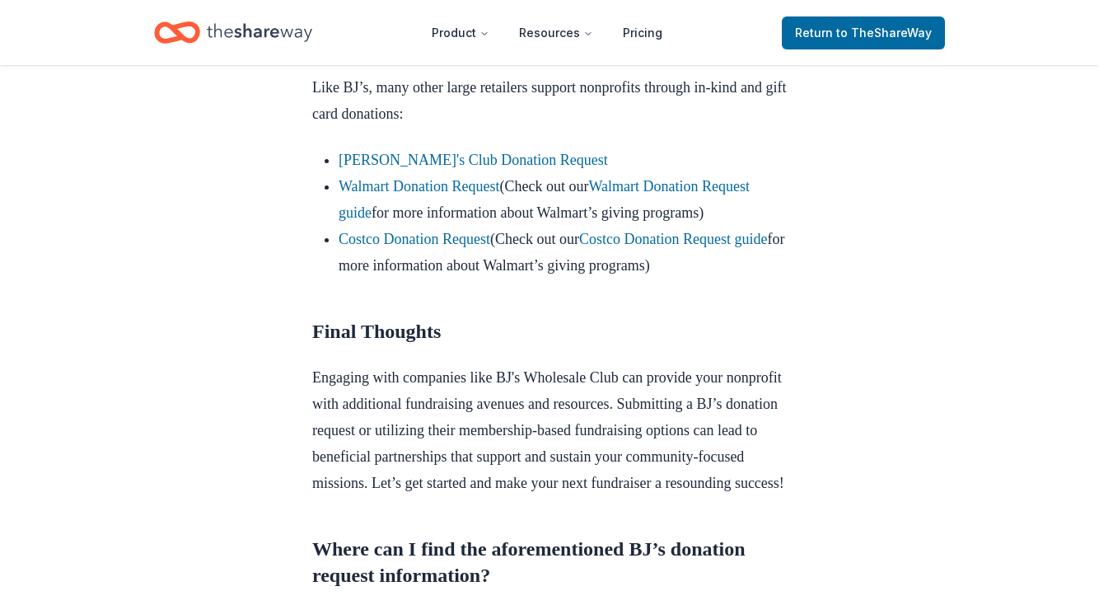
scroll to position [1483, 0]
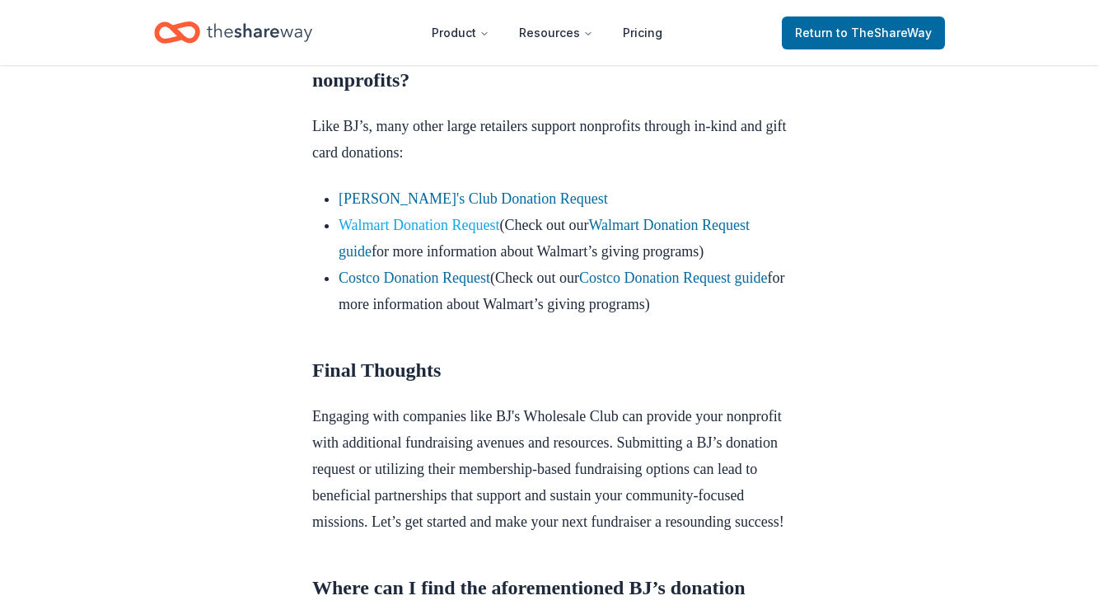
click at [391, 233] on link "Walmart Donation Request" at bounding box center [419, 225] width 161 height 16
click at [358, 233] on link "Walmart Donation Request" at bounding box center [419, 225] width 161 height 16
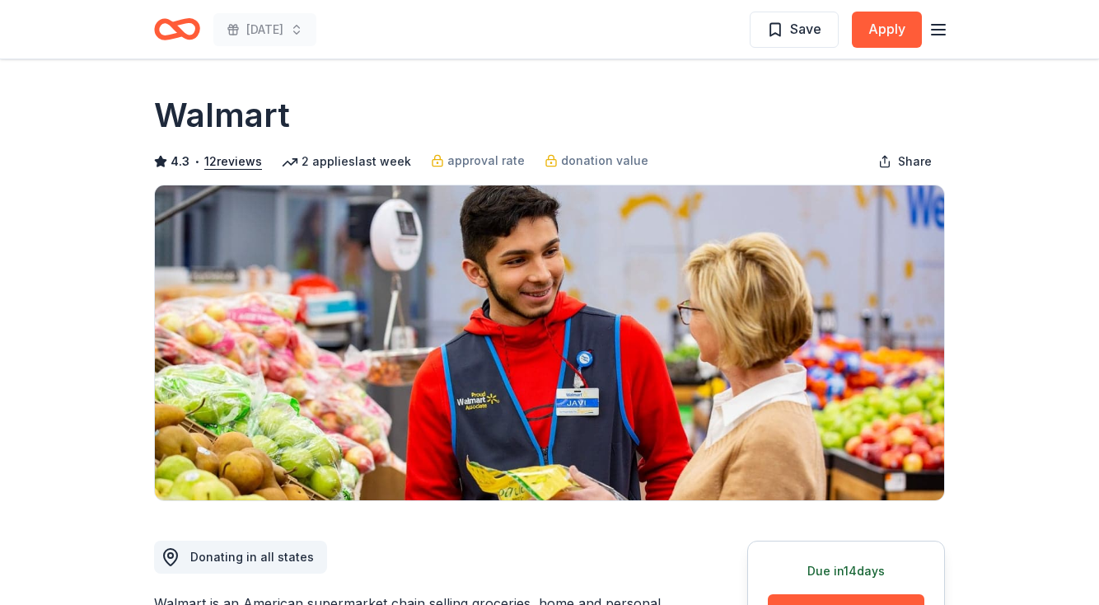
click at [662, 112] on div "Walmart" at bounding box center [549, 115] width 791 height 46
